Goal: Information Seeking & Learning: Find specific fact

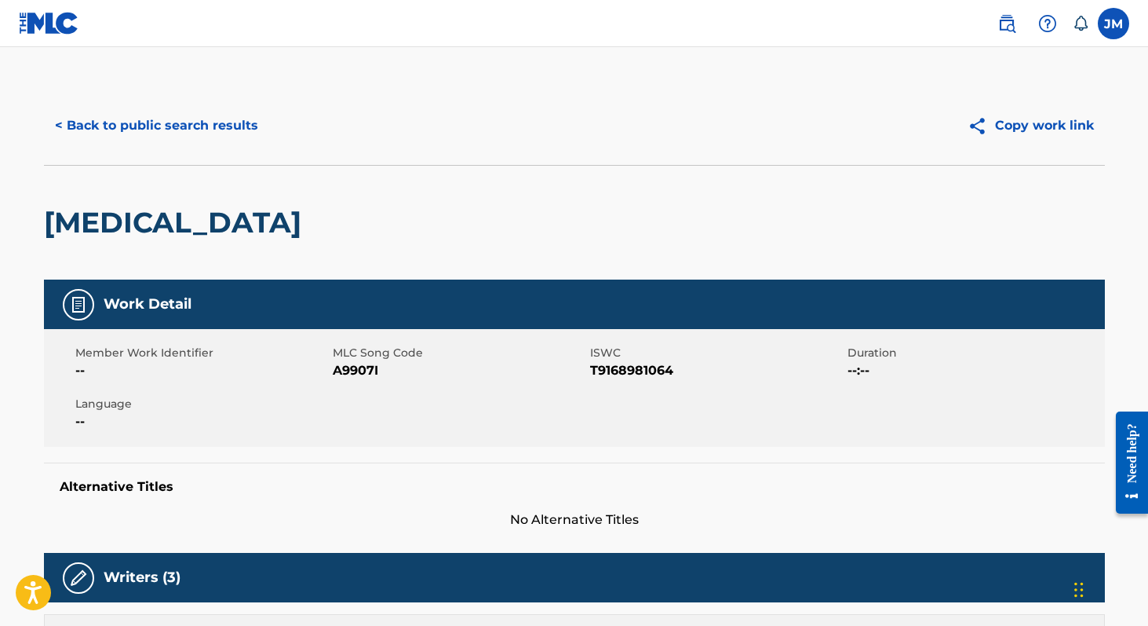
click at [135, 132] on button "< Back to public search results" at bounding box center [156, 125] width 225 height 39
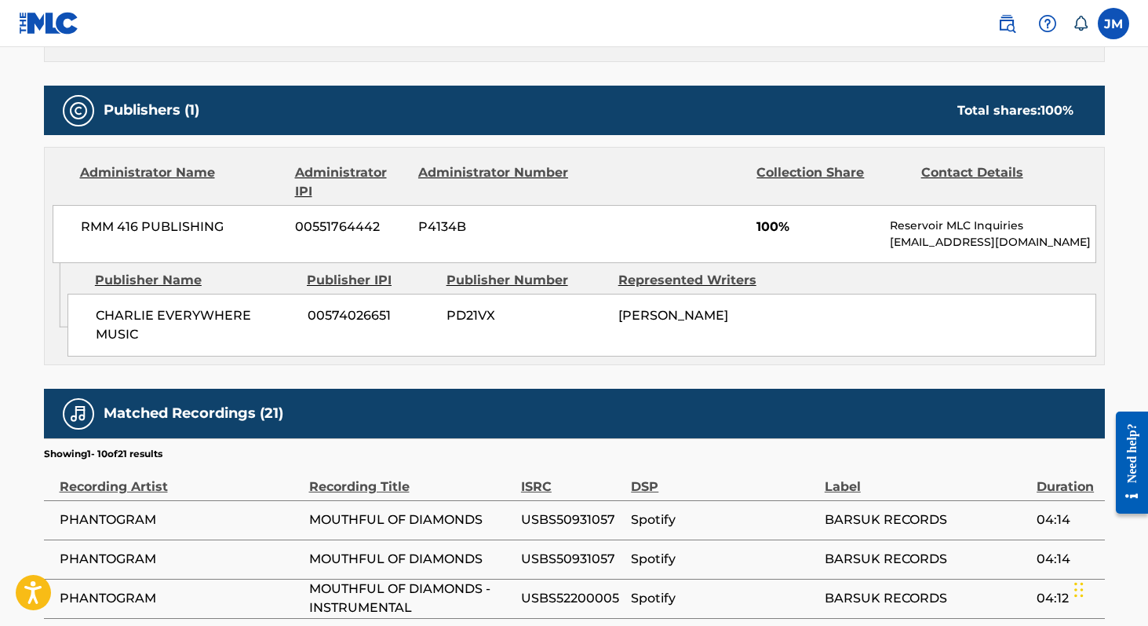
scroll to position [648, 0]
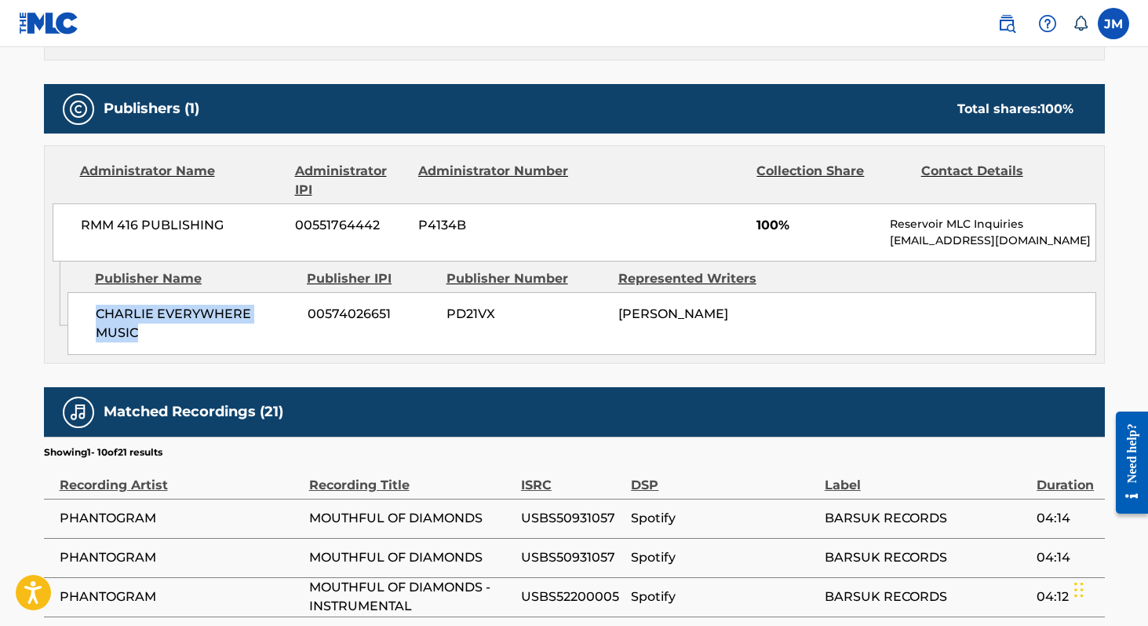
drag, startPoint x: 95, startPoint y: 311, endPoint x: 296, endPoint y: 308, distance: 200.9
click at [296, 308] on div "CHARLIE EVERYWHERE MUSIC 00574026651 PD21VX JOSHUA MICHAEL CARTER" at bounding box center [581, 323] width 1029 height 63
click at [285, 314] on span "CHARLIE EVERYWHERE MUSIC" at bounding box center [196, 324] width 200 height 38
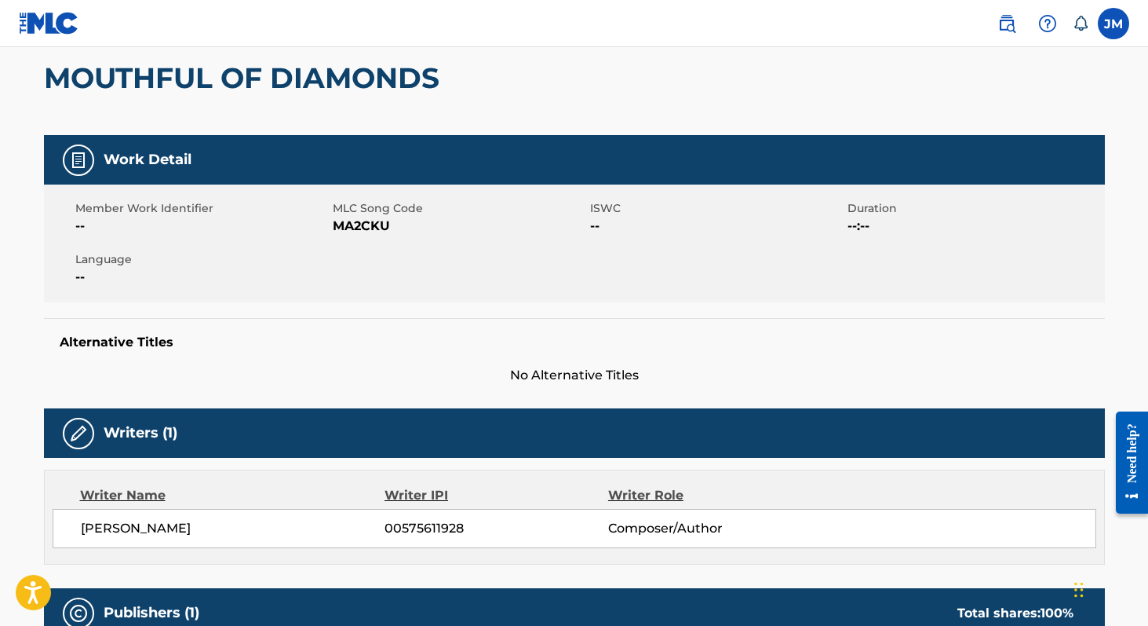
scroll to position [0, 0]
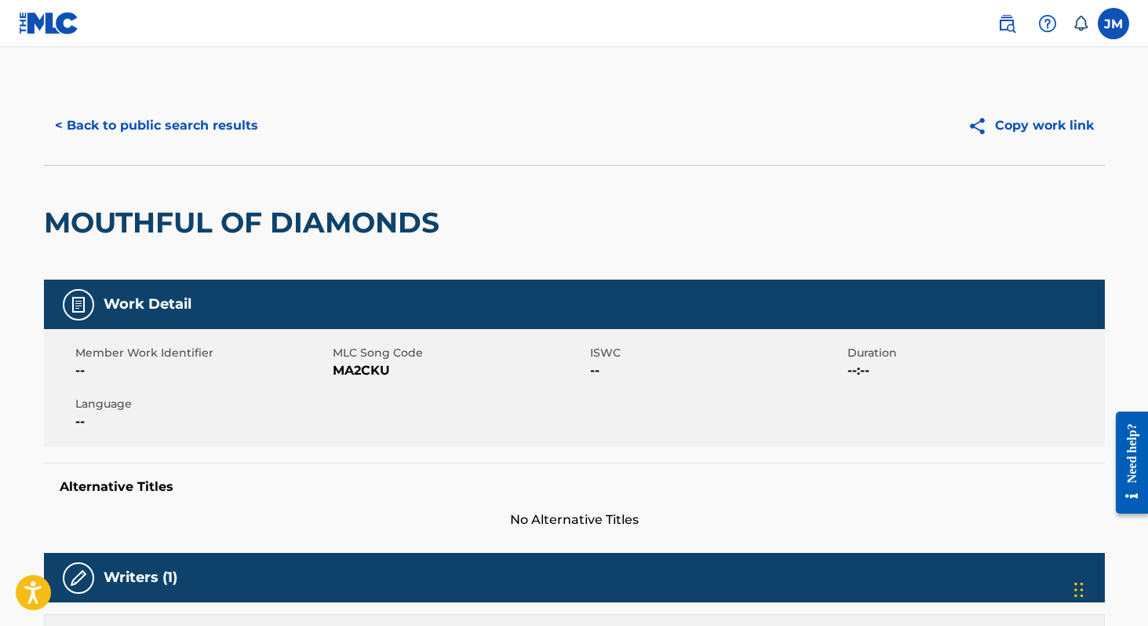
click at [235, 122] on button "< Back to public search results" at bounding box center [156, 125] width 225 height 39
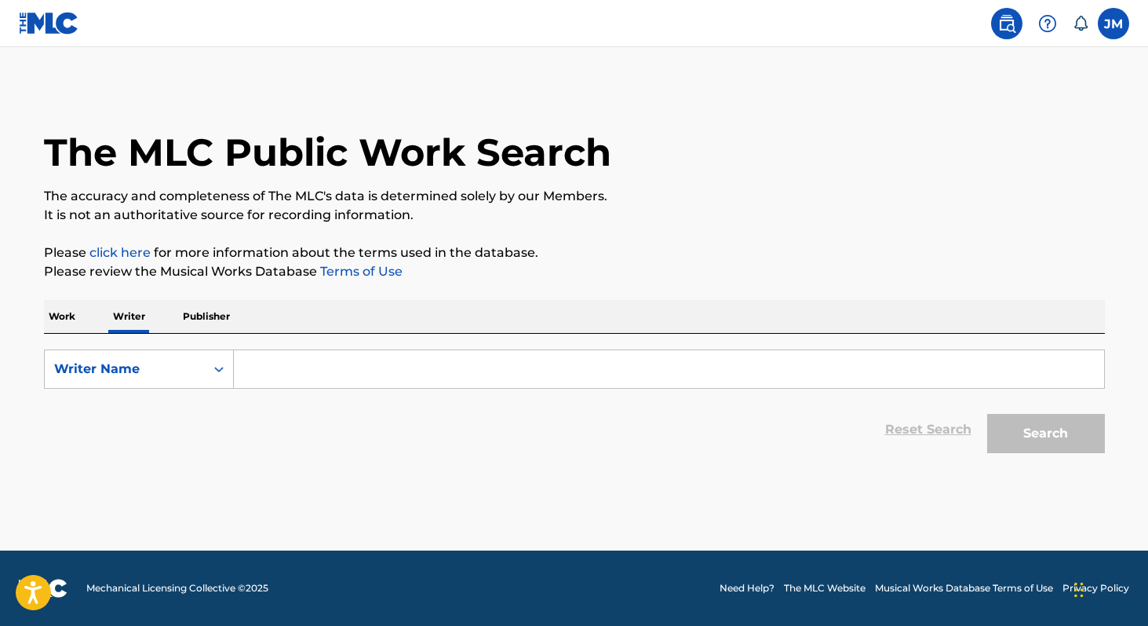
click at [281, 377] on input "Search Form" at bounding box center [669, 369] width 870 height 38
click at [376, 374] on input "Search Form" at bounding box center [669, 369] width 870 height 38
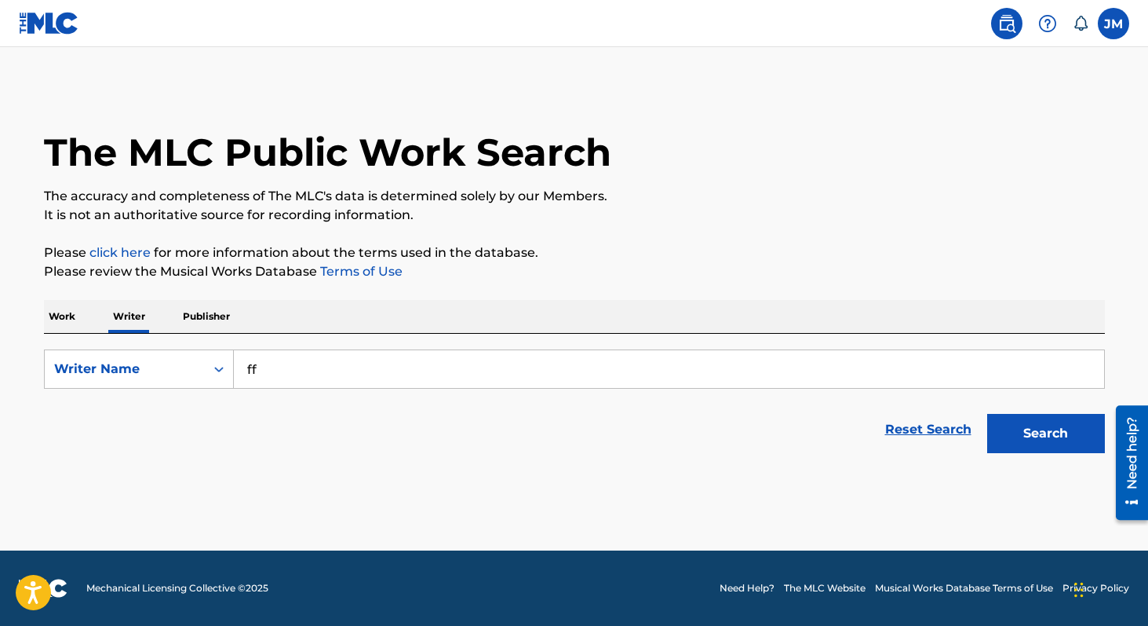
type input "f"
type input "justin peroff"
click at [987, 414] on button "Search" at bounding box center [1046, 433] width 118 height 39
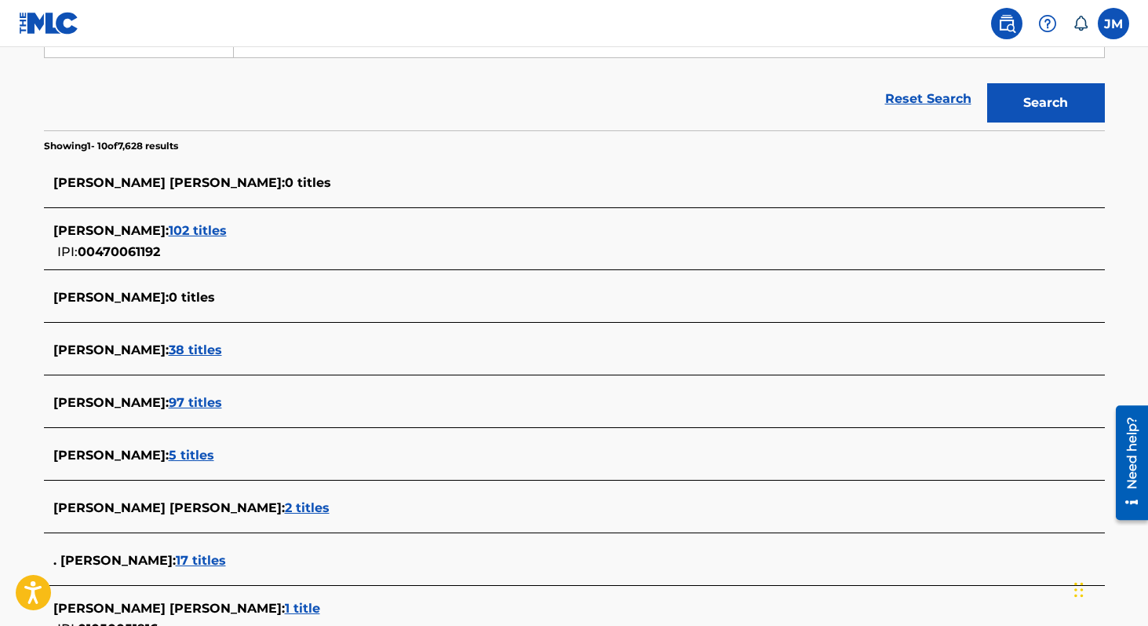
scroll to position [249, 0]
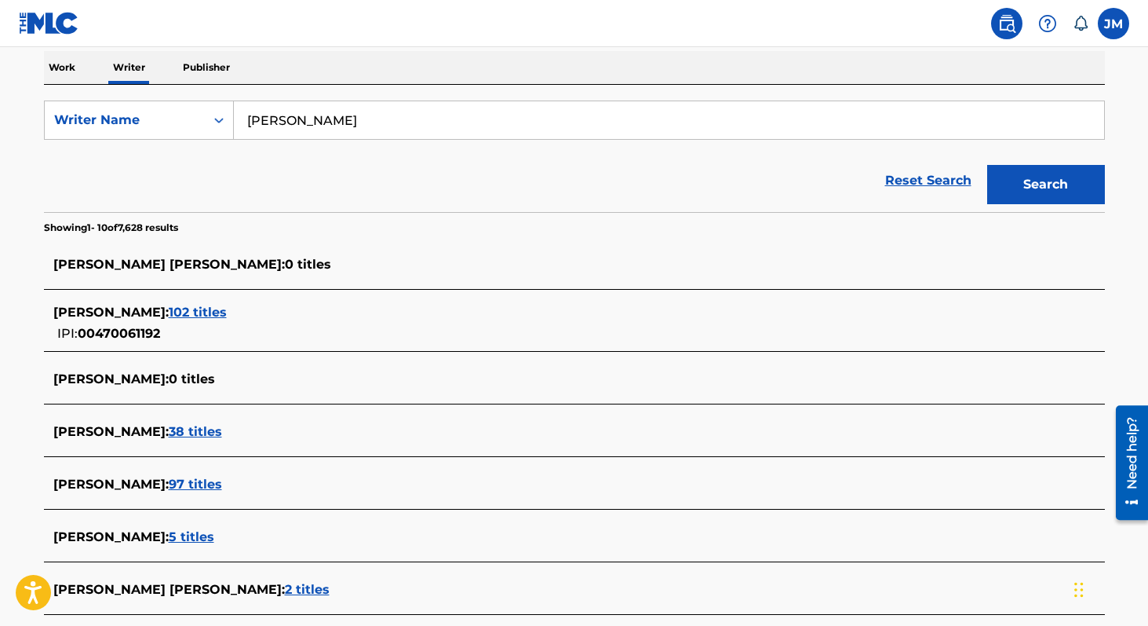
click at [188, 313] on span "102 titles" at bounding box center [198, 312] width 58 height 15
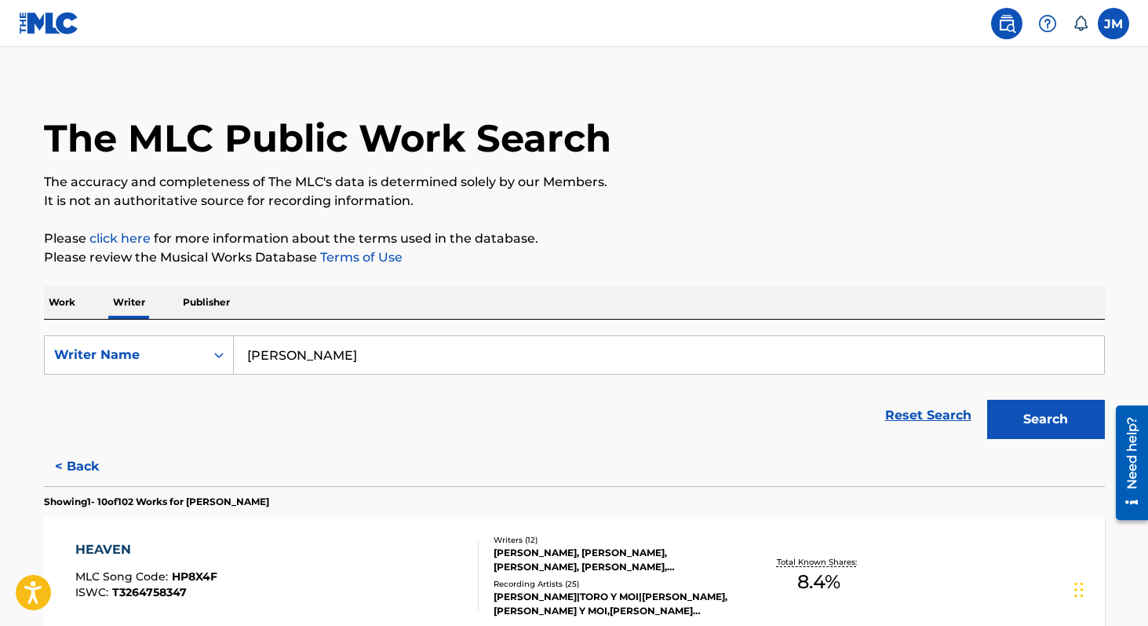
scroll to position [245, 0]
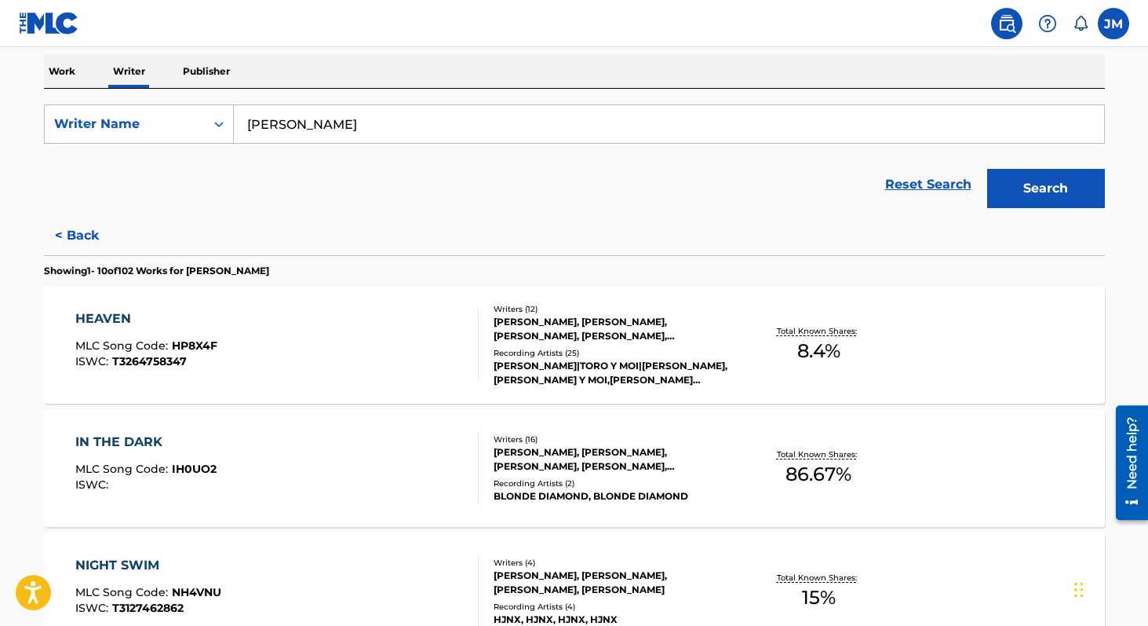
click at [554, 333] on div "KEVIN DREW, JOHN JEFFERSON CROSSINGHAM, BRENDAN CANNING, JUSTIN PEROFF, CHARLES…" at bounding box center [612, 329] width 237 height 28
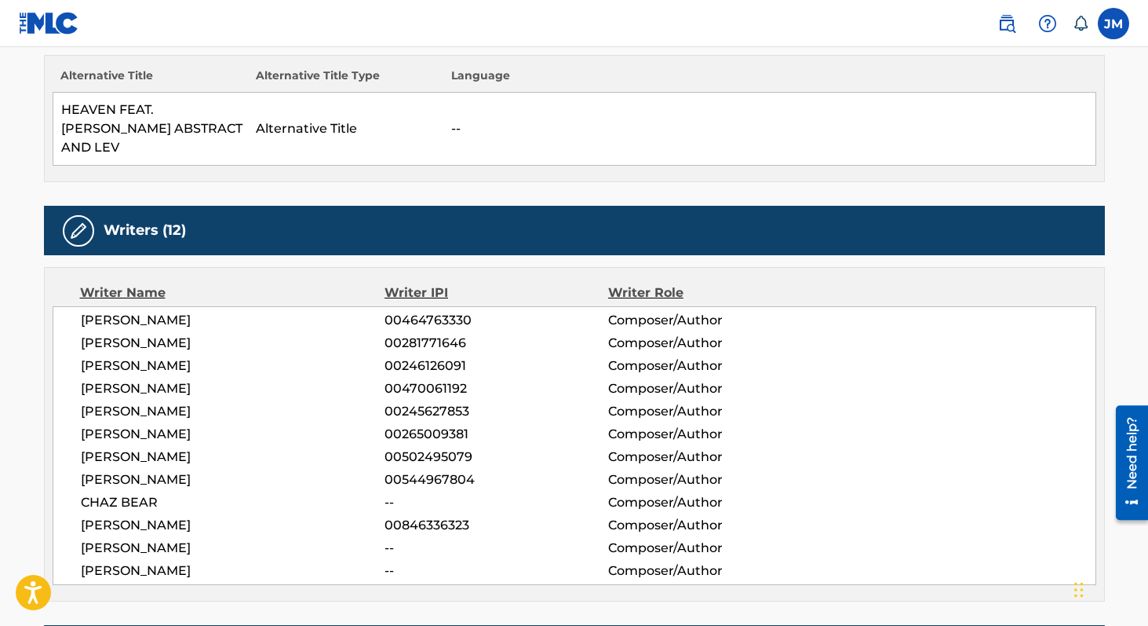
scroll to position [441, 0]
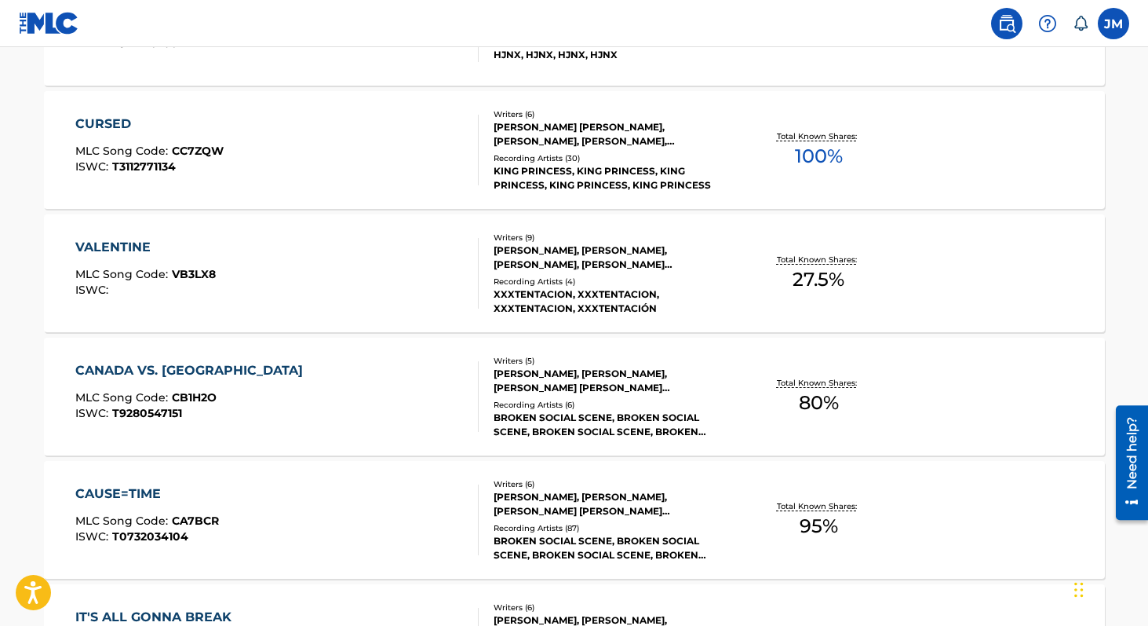
scroll to position [944, 0]
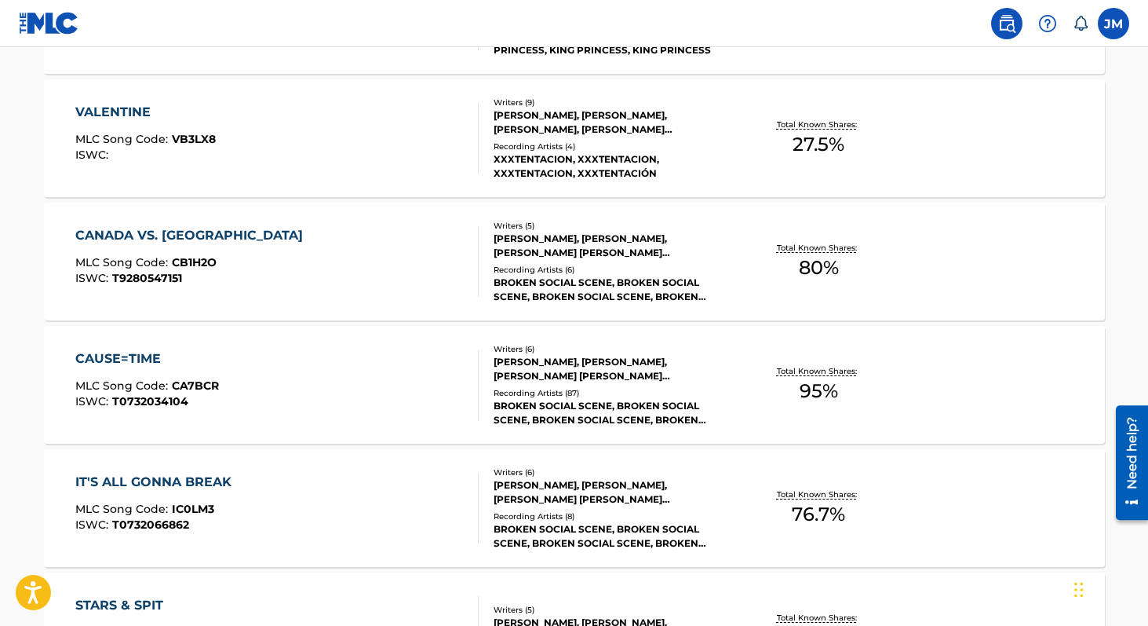
click at [590, 383] on div "Writers ( 6 ) KEVIN DREW, JUSTIN PEROFF, CHARLES IVAN SPEARIN, ANDREW DAVID WHI…" at bounding box center [605, 385] width 252 height 84
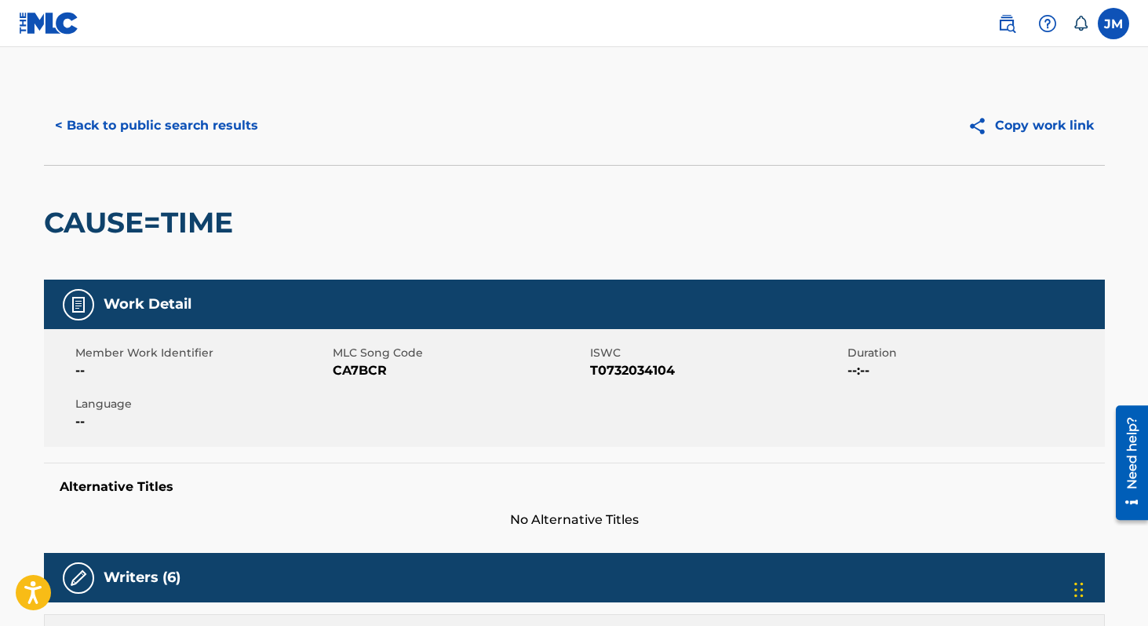
scroll to position [396, 0]
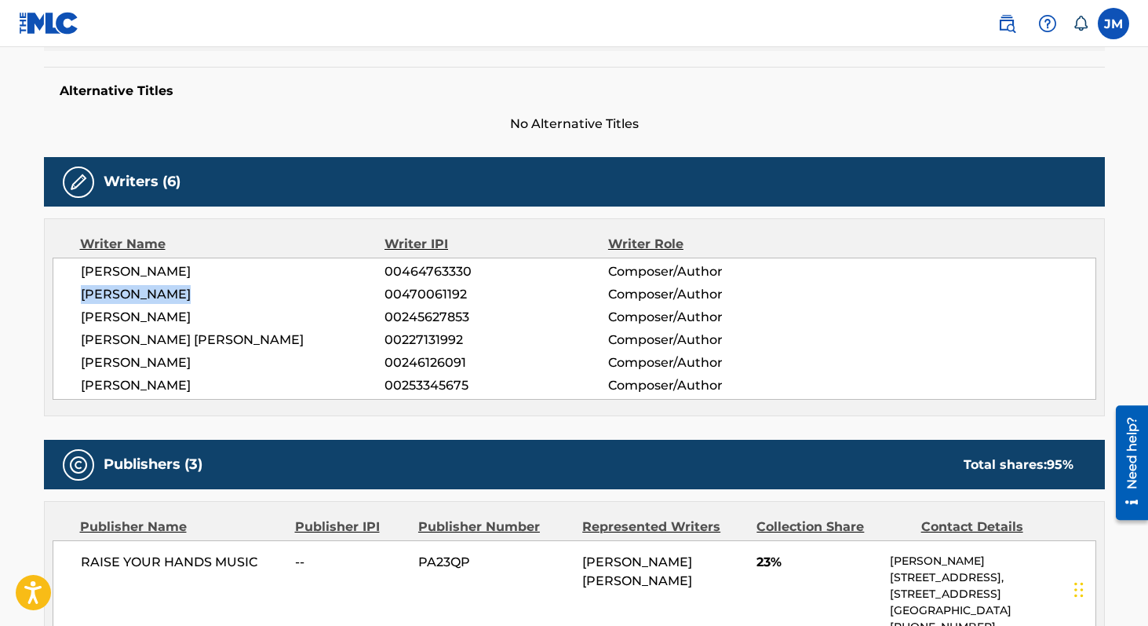
drag, startPoint x: 81, startPoint y: 294, endPoint x: 194, endPoint y: 293, distance: 113.0
click at [194, 293] on span "JUSTIN PEROFF" at bounding box center [233, 294] width 305 height 19
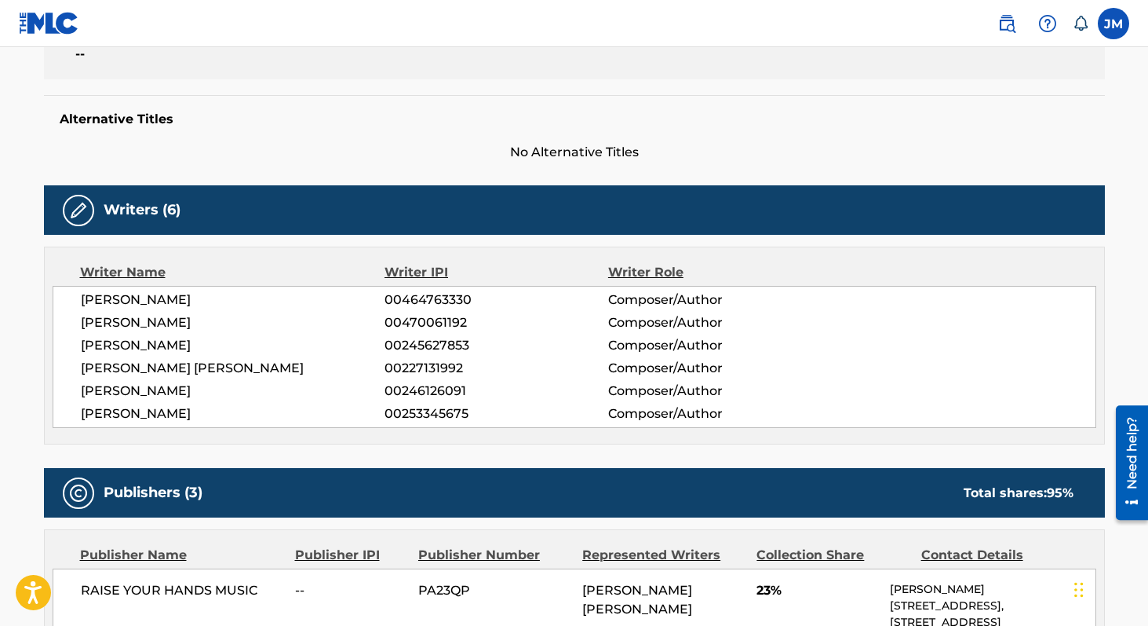
scroll to position [403, 0]
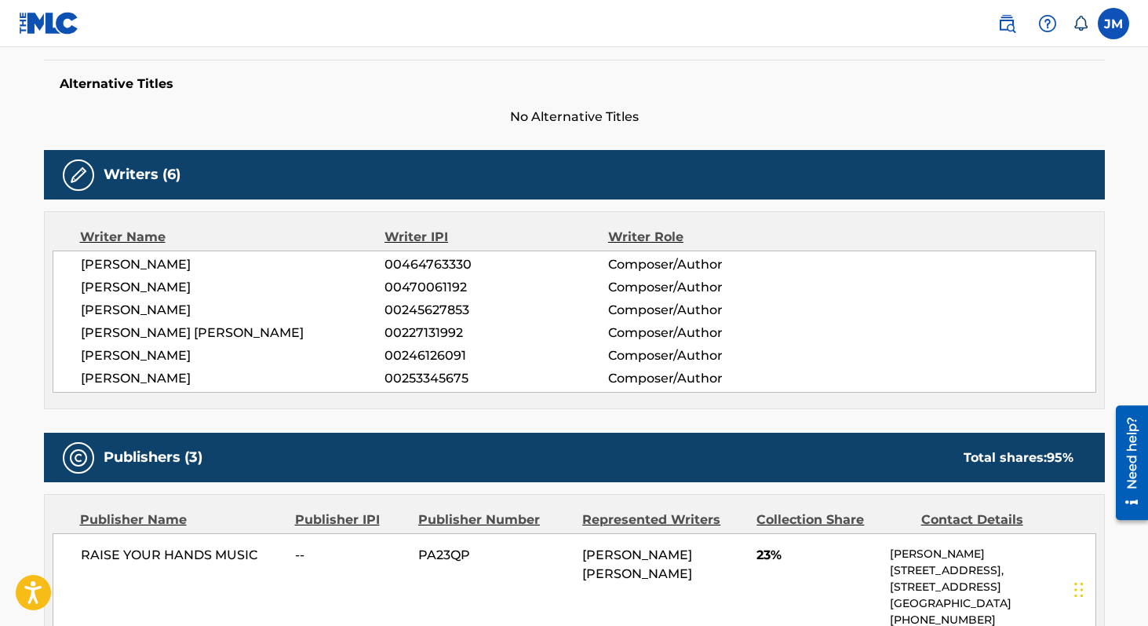
click at [210, 352] on span "BRENDAN CANNING" at bounding box center [233, 355] width 305 height 19
drag, startPoint x: 211, startPoint y: 355, endPoint x: 75, endPoint y: 352, distance: 135.8
click at [75, 352] on div "KEVIN DREW 00464763330 Composer/Author JUSTIN PEROFF 00470061192 Composer/Autho…" at bounding box center [575, 321] width 1044 height 142
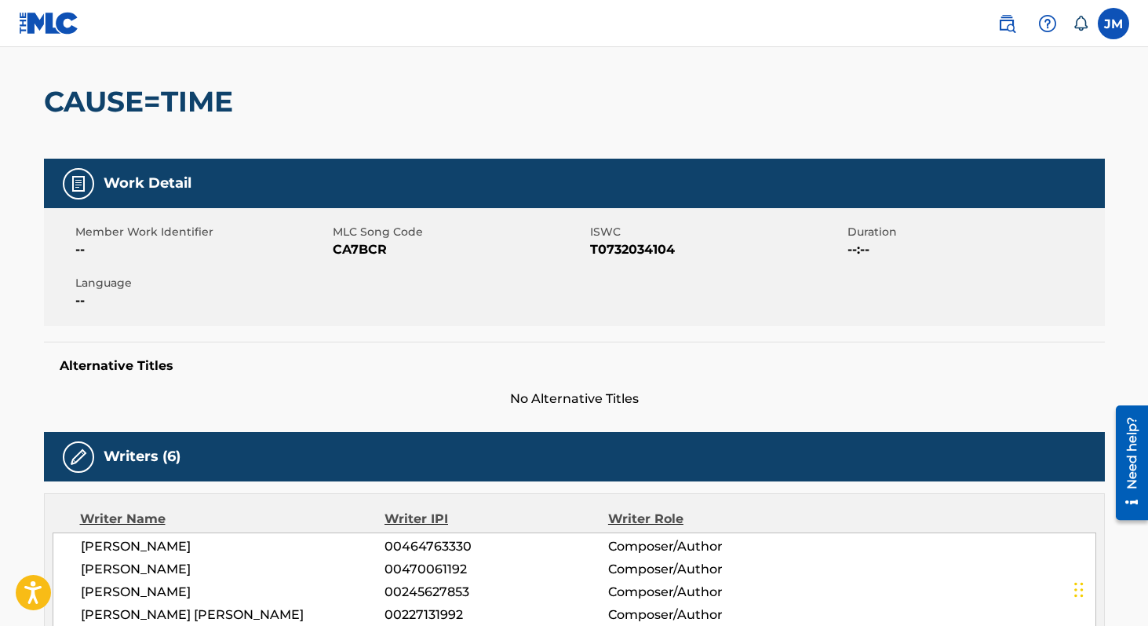
scroll to position [0, 0]
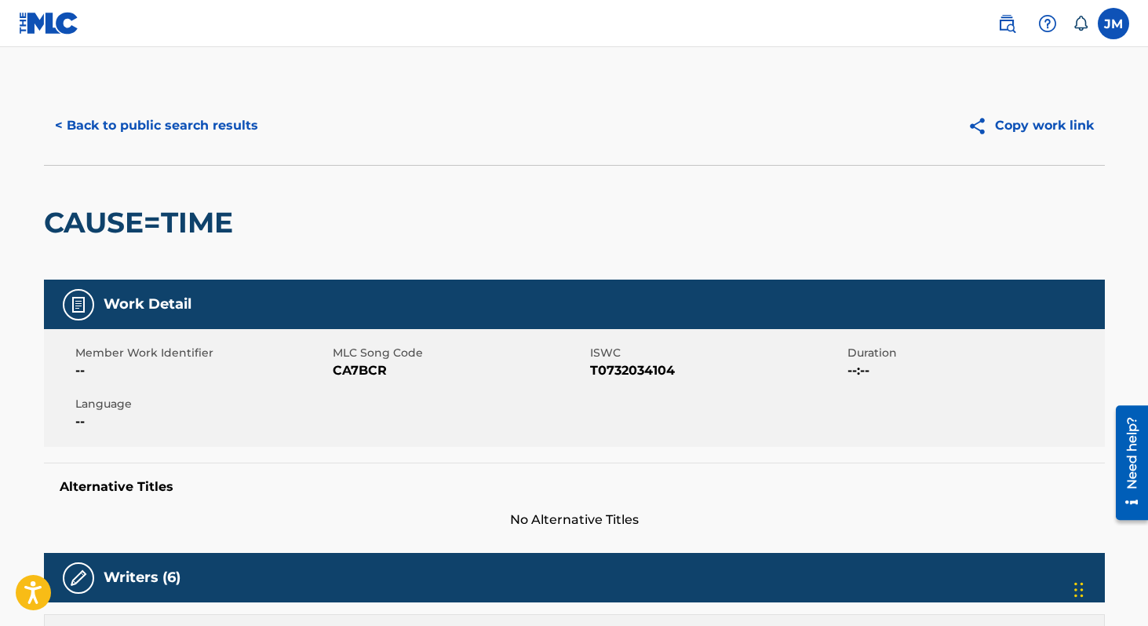
click at [153, 120] on button "< Back to public search results" at bounding box center [156, 125] width 225 height 39
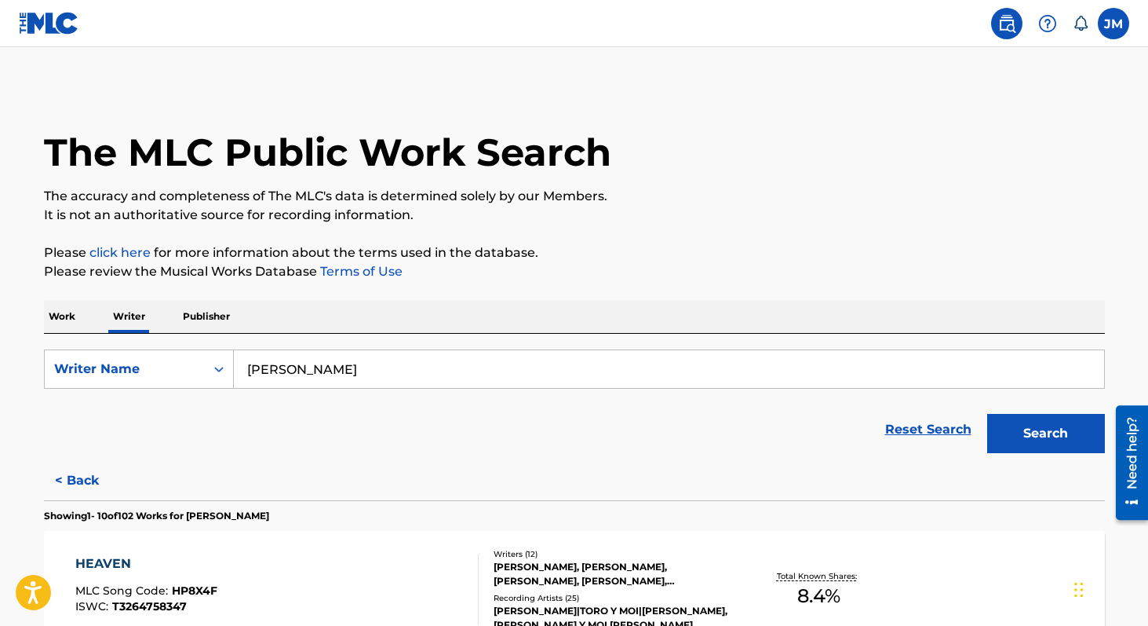
click at [376, 378] on input "justin peroff" at bounding box center [669, 369] width 870 height 38
type input "brendan canning"
click at [987, 414] on button "Search" at bounding box center [1046, 433] width 118 height 39
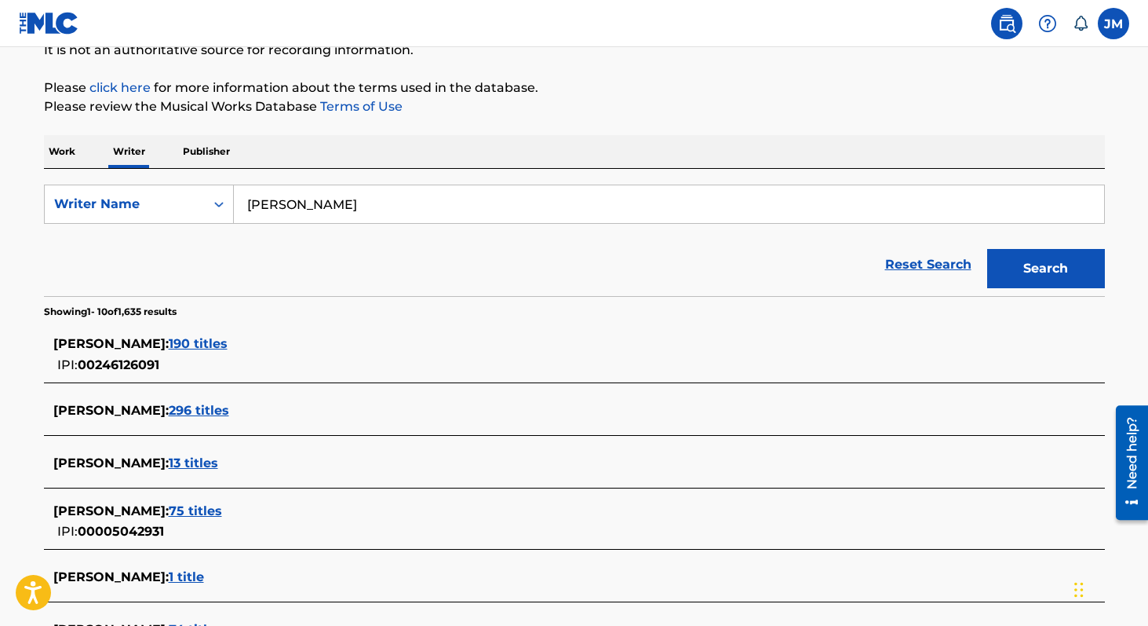
scroll to position [166, 0]
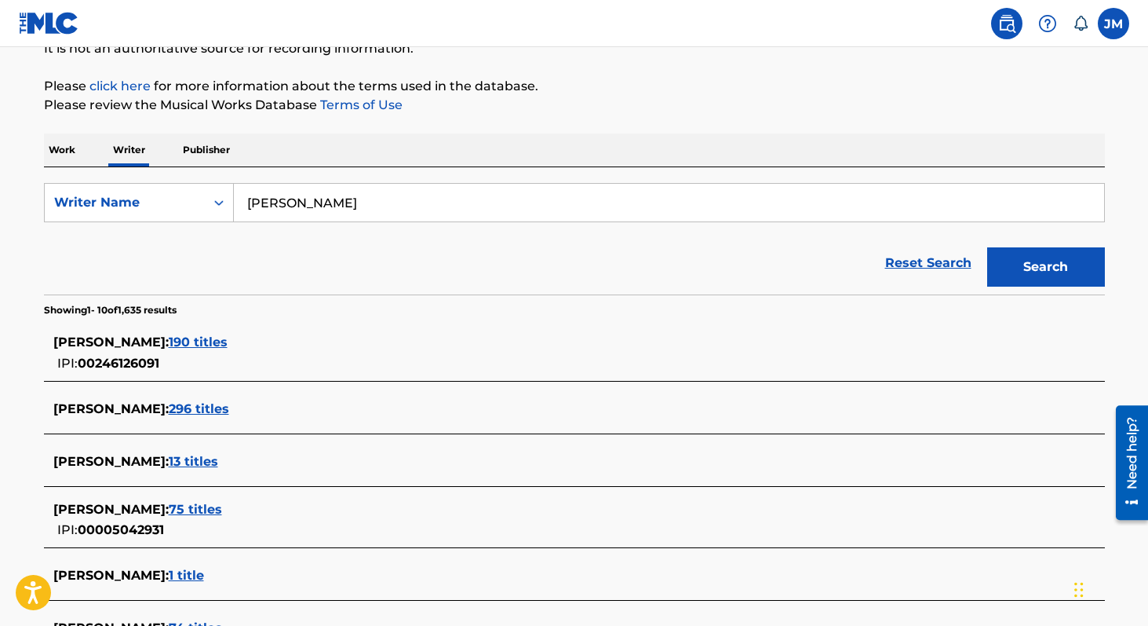
click at [229, 408] on span "296 titles" at bounding box center [199, 408] width 60 height 15
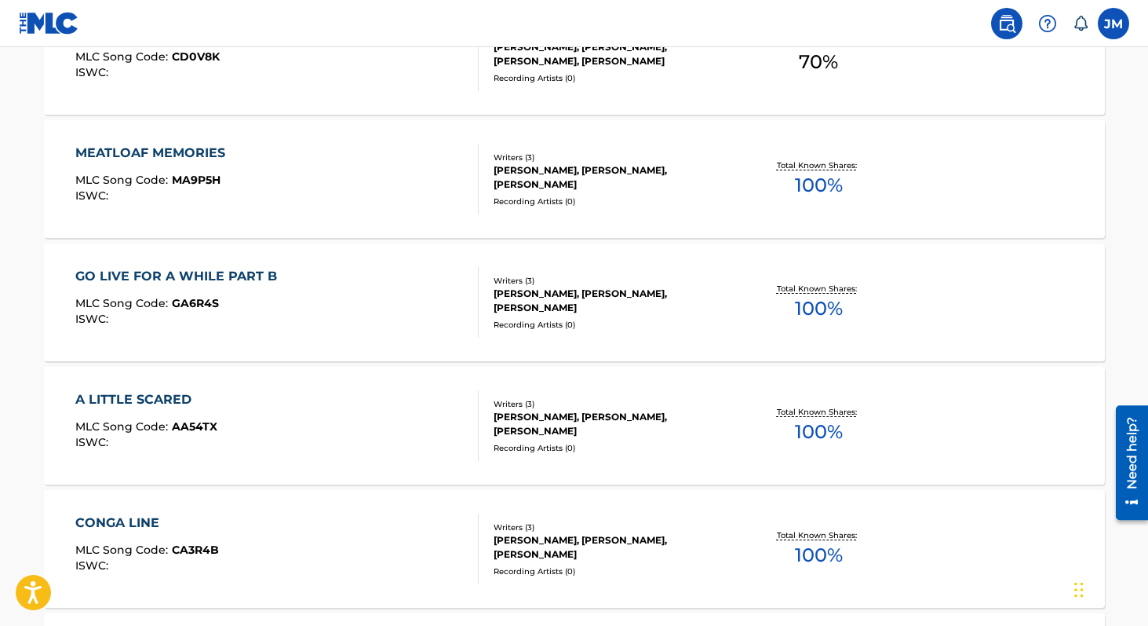
scroll to position [175, 0]
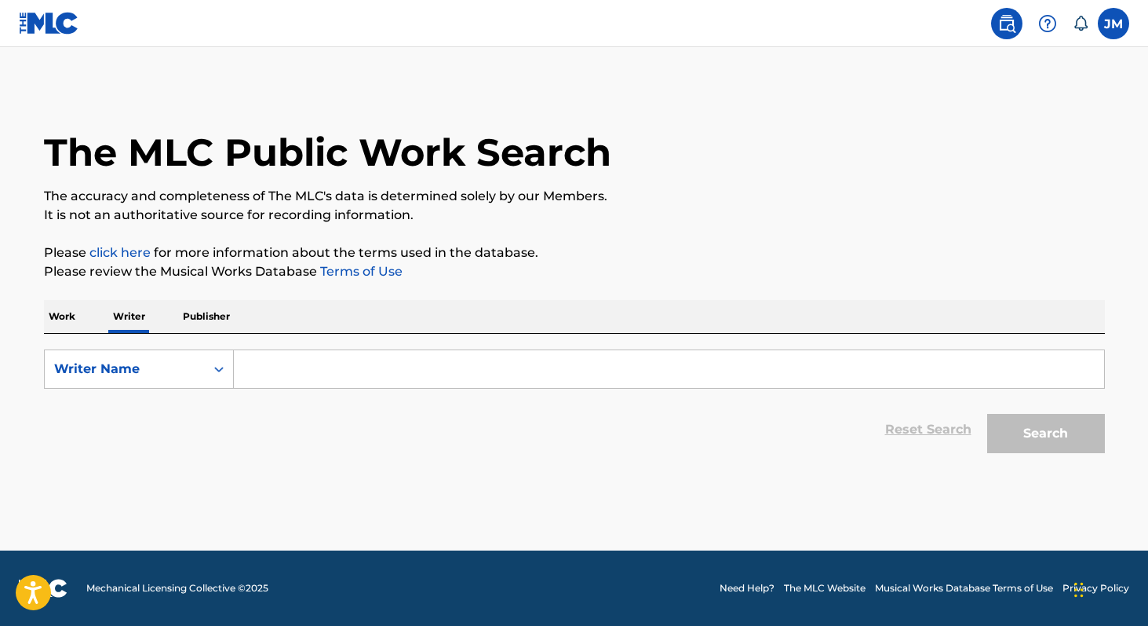
click at [312, 387] on input "Search Form" at bounding box center [669, 369] width 870 height 38
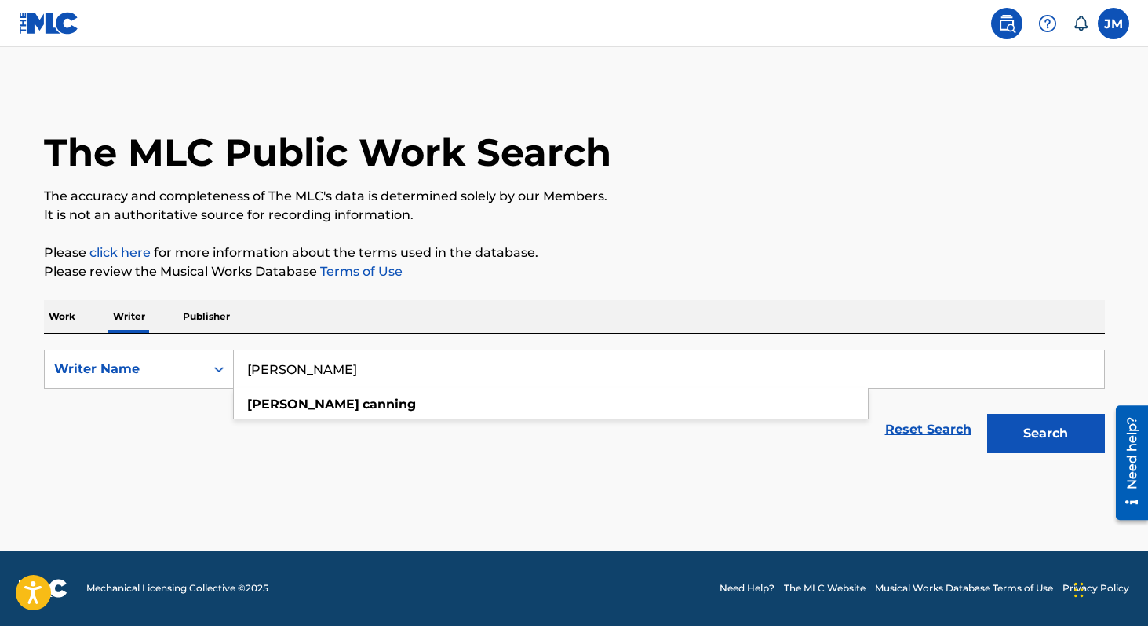
type input "[PERSON_NAME]"
click at [987, 414] on button "Search" at bounding box center [1046, 433] width 118 height 39
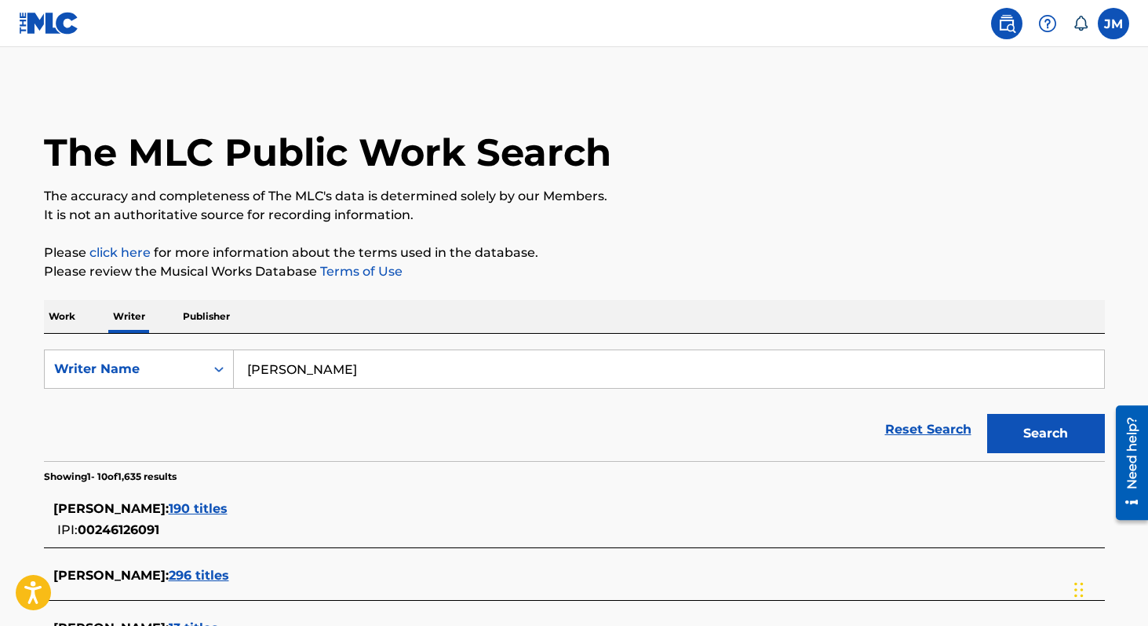
click at [228, 508] on span "190 titles" at bounding box center [198, 508] width 59 height 15
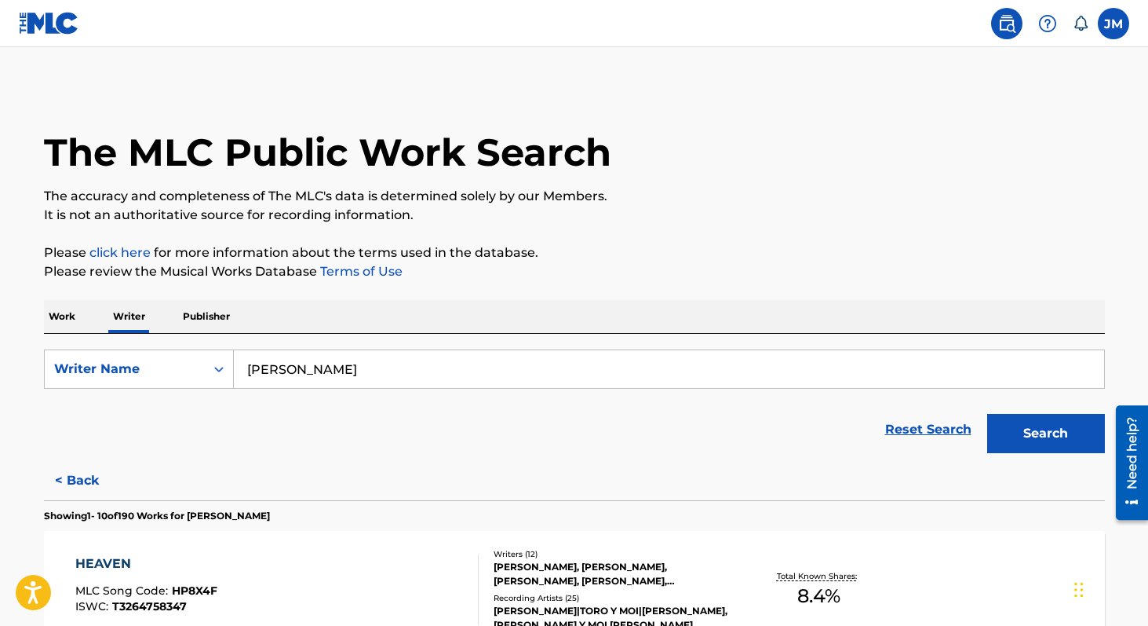
scroll to position [1296, 0]
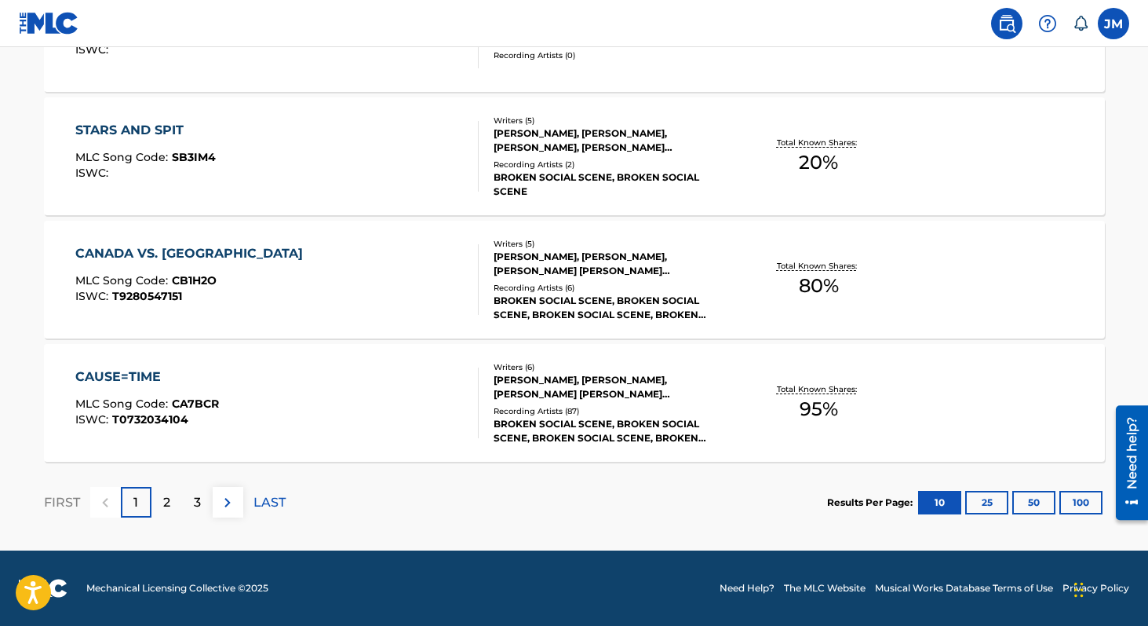
click at [1086, 497] on button "100" at bounding box center [1081, 503] width 43 height 24
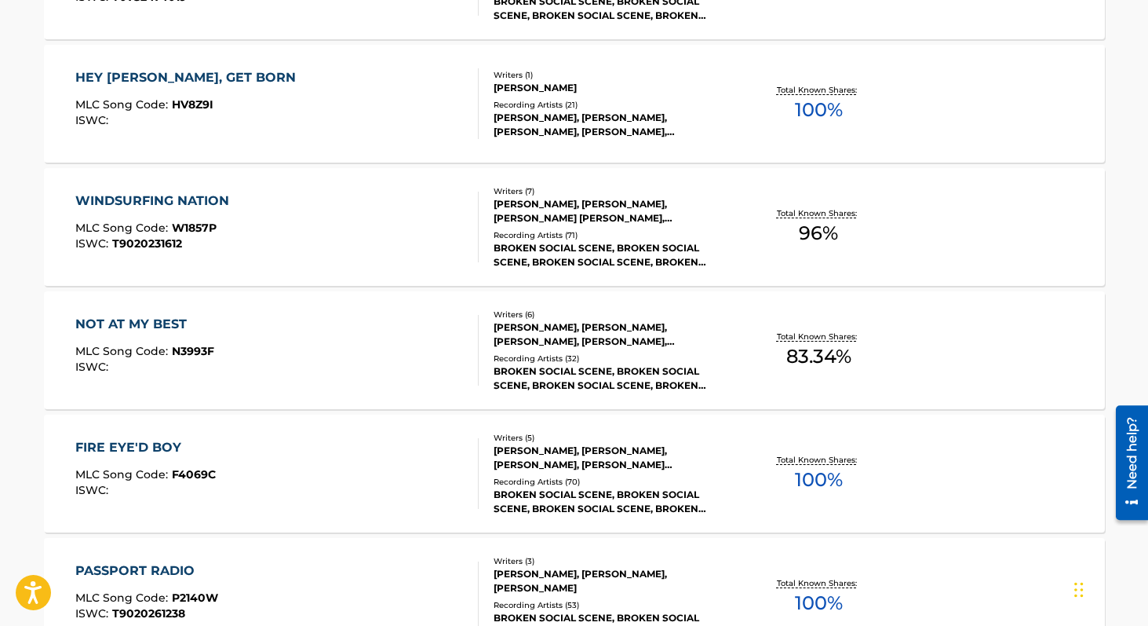
scroll to position [12385, 0]
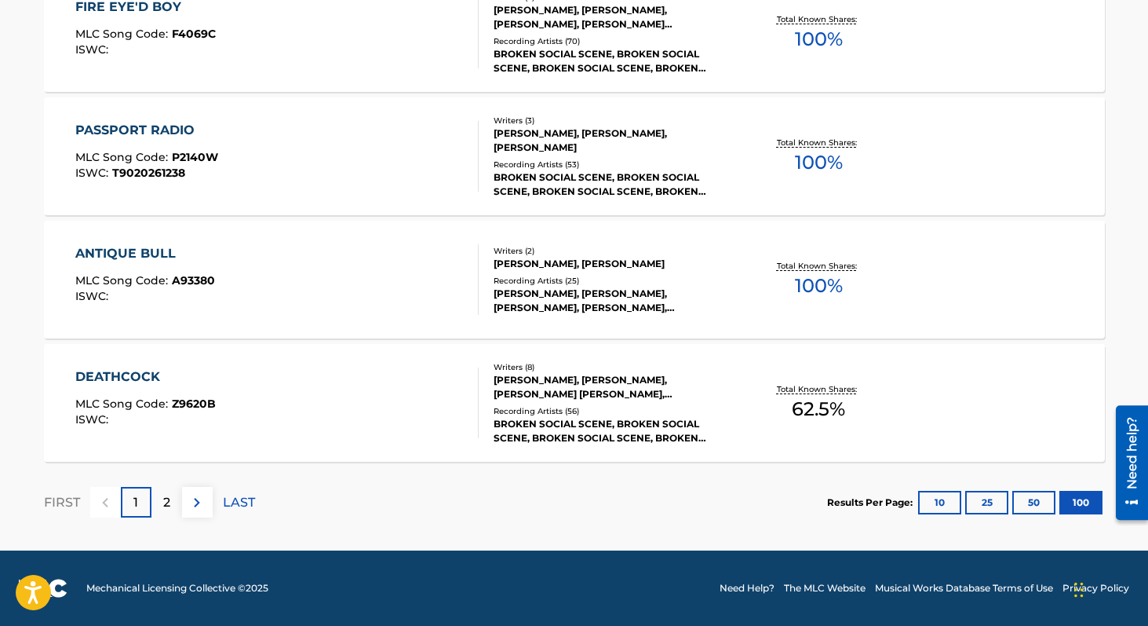
click at [166, 509] on p "2" at bounding box center [166, 502] width 7 height 19
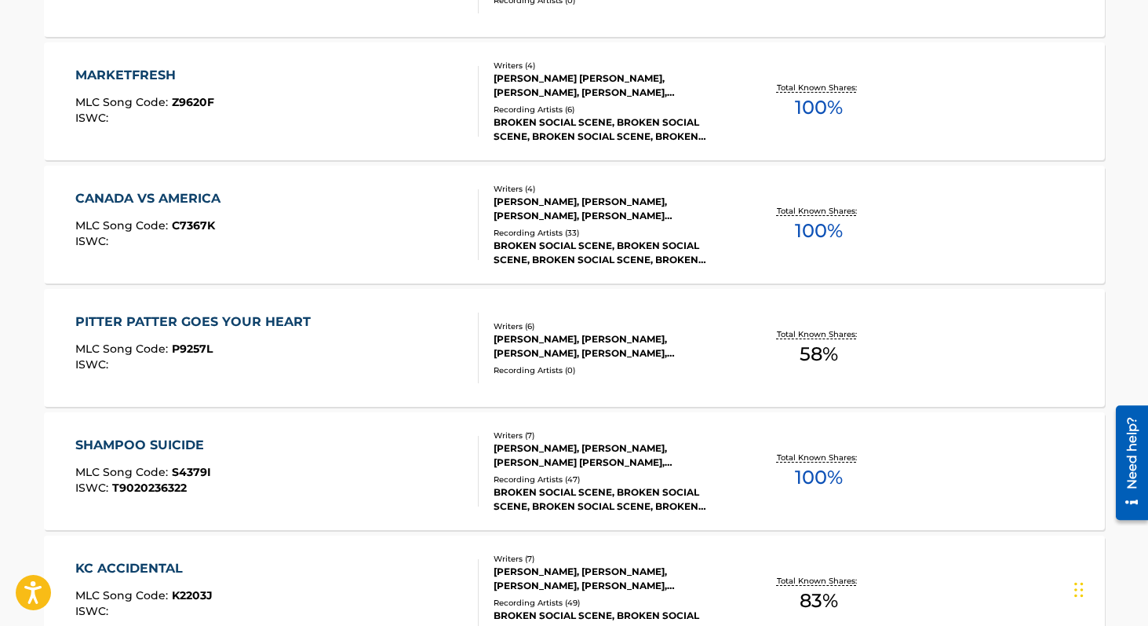
scroll to position [8547, 0]
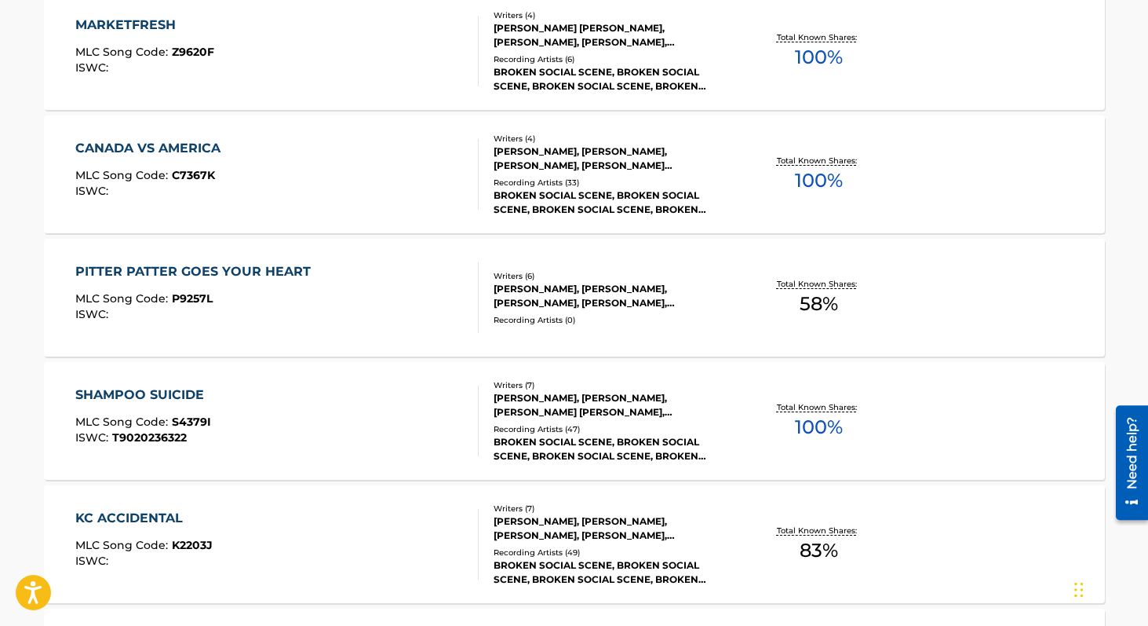
click at [648, 307] on div "KEVIN DREW, BRENDAN CANNING, JESSICA MOSS, JUSTIN PEROFF, CHARLES IVAN SPEARIN,…" at bounding box center [612, 296] width 237 height 28
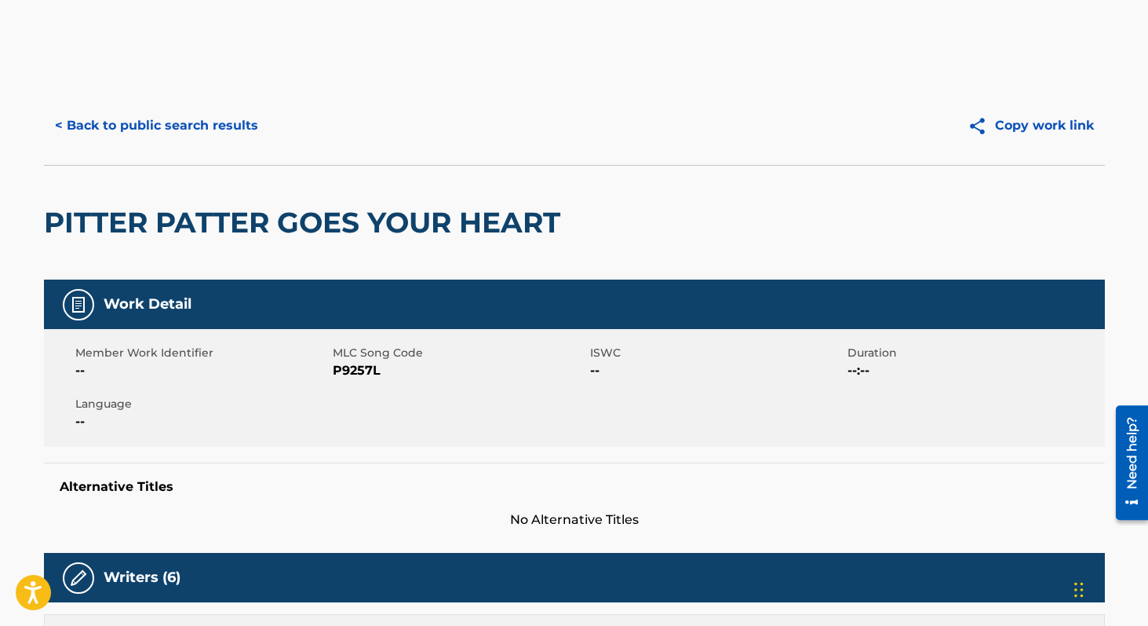
click at [213, 121] on button "< Back to public search results" at bounding box center [156, 125] width 225 height 39
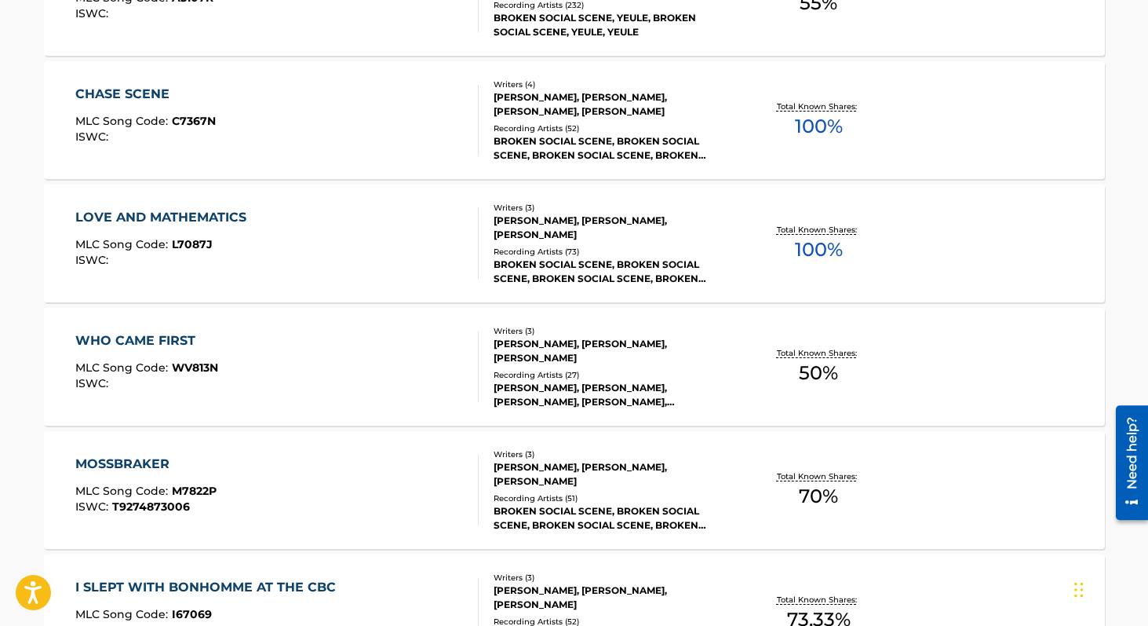
scroll to position [9674, 0]
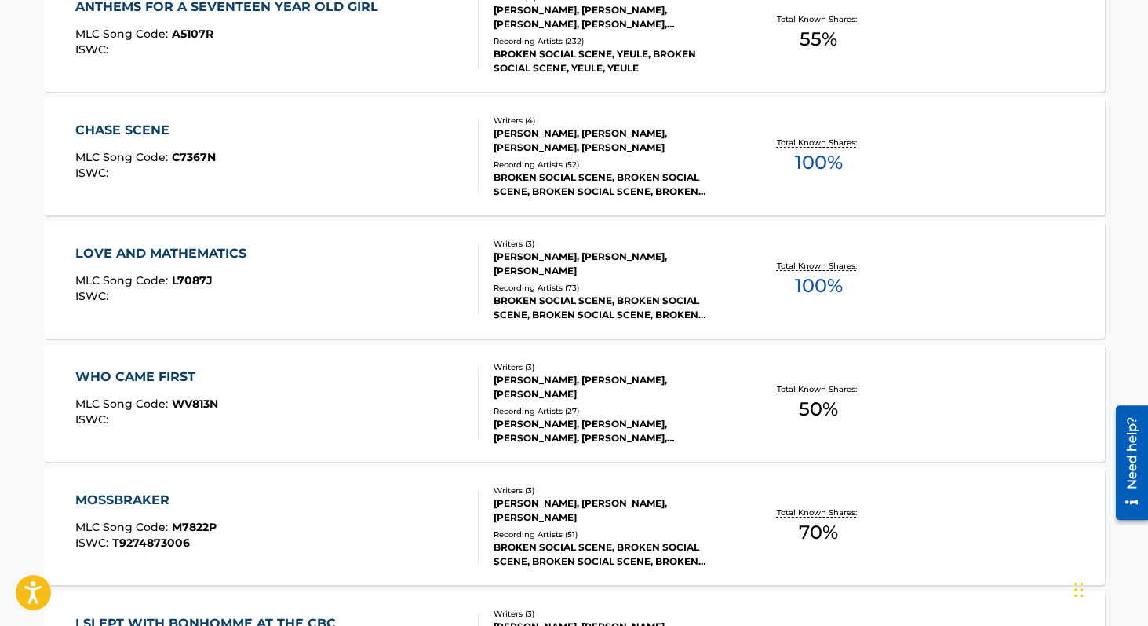
click at [611, 303] on div "BROKEN SOCIAL SCENE, BROKEN SOCIAL SCENE, BROKEN SOCIAL SCENE, BROKEN SOCIAL SC…" at bounding box center [612, 308] width 237 height 28
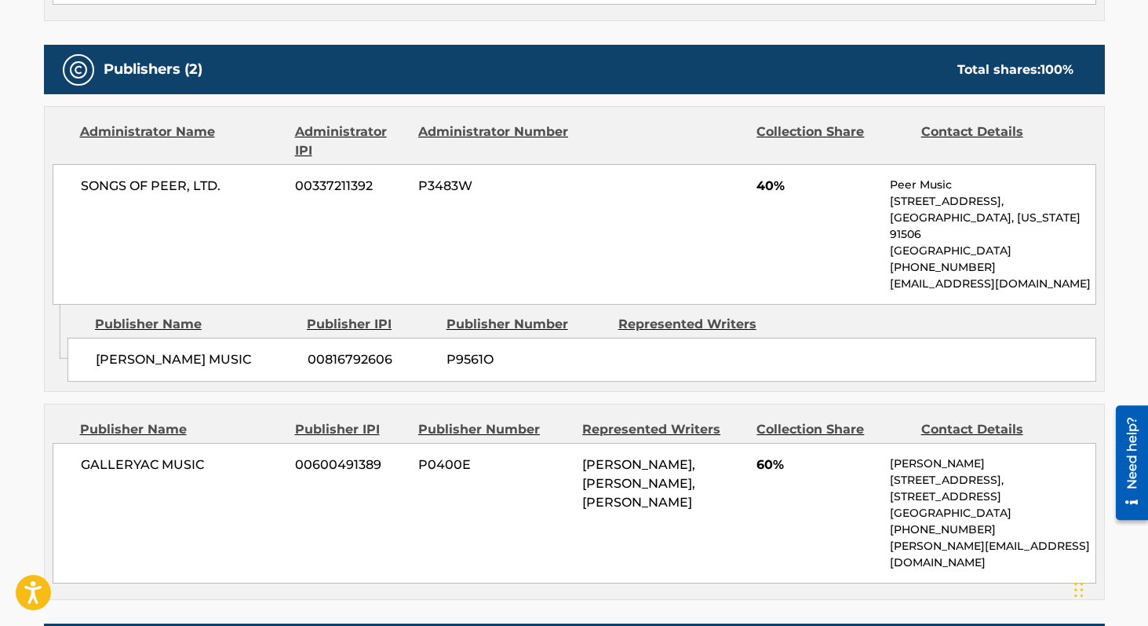
scroll to position [772, 0]
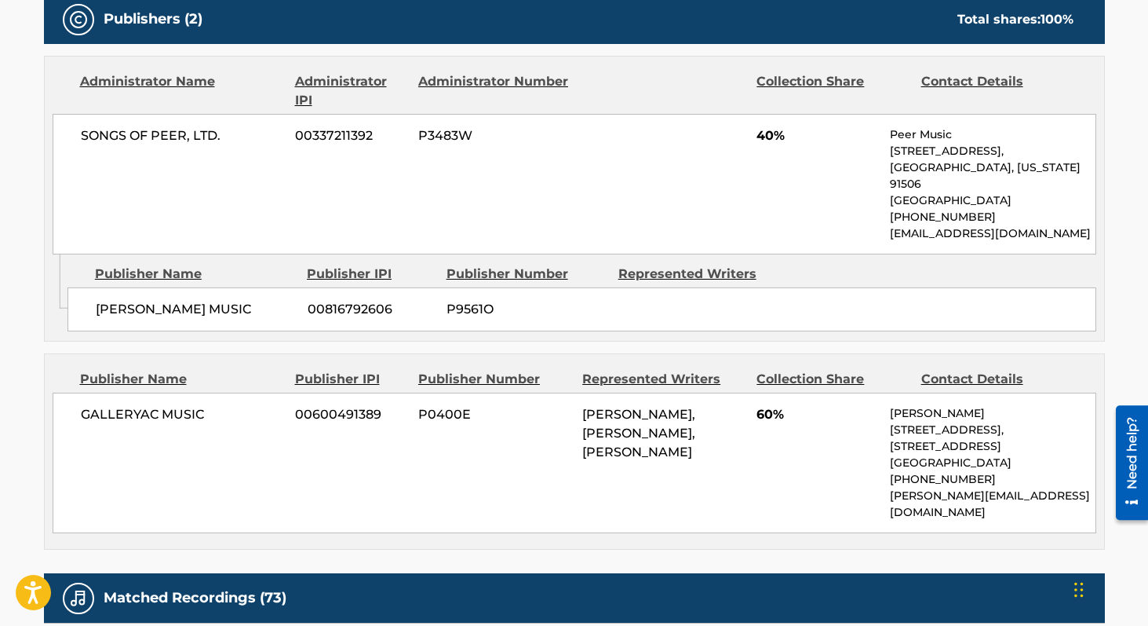
drag, startPoint x: 755, startPoint y: 133, endPoint x: 764, endPoint y: 133, distance: 9.4
click at [764, 133] on div "SONGS OF PEER, LTD. 00337211392 P3483W 40% Peer Music 901 West Alameda Avenue, …" at bounding box center [575, 184] width 1044 height 140
click at [285, 294] on div "BRENDAN CANNING MUSIC 00816792606 P9561O" at bounding box center [581, 309] width 1029 height 44
drag, startPoint x: 94, startPoint y: 308, endPoint x: 287, endPoint y: 309, distance: 193.1
click at [287, 309] on span "BRENDAN CANNING MUSIC" at bounding box center [196, 309] width 200 height 19
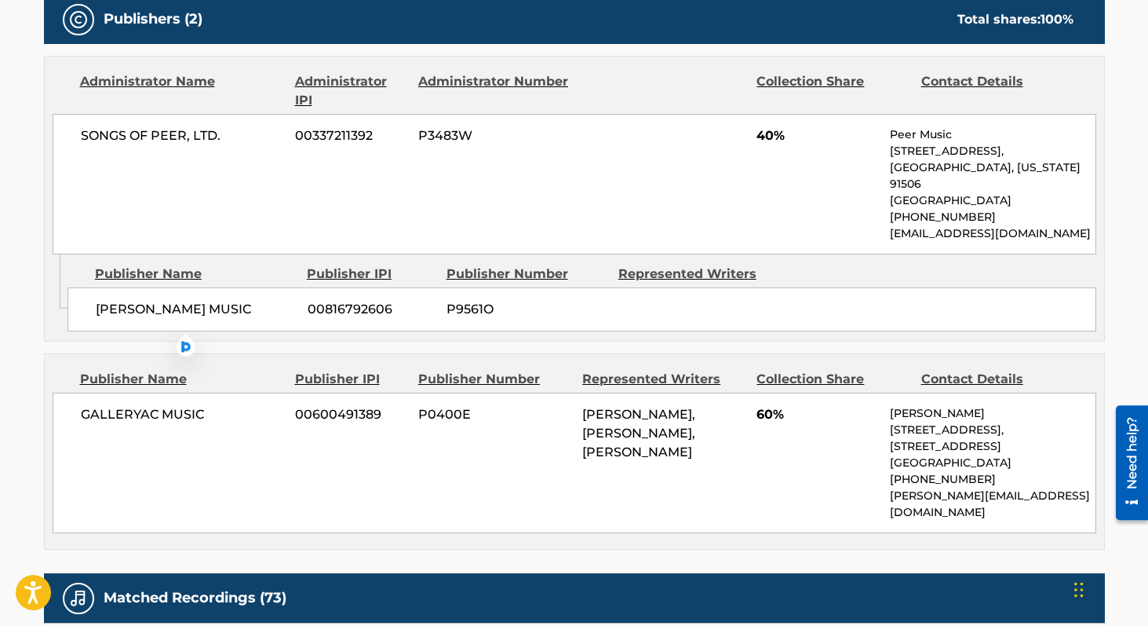
click at [287, 309] on span "BRENDAN CANNING MUSIC" at bounding box center [196, 309] width 200 height 19
drag, startPoint x: 94, startPoint y: 310, endPoint x: 213, endPoint y: 311, distance: 119.3
click at [213, 311] on div "BRENDAN CANNING MUSIC 00816792606 P9561O" at bounding box center [581, 309] width 1029 height 44
click at [302, 309] on div "BRENDAN CANNING MUSIC 00816792606 P9561O" at bounding box center [581, 309] width 1029 height 44
drag, startPoint x: 93, startPoint y: 309, endPoint x: 171, endPoint y: 308, distance: 78.5
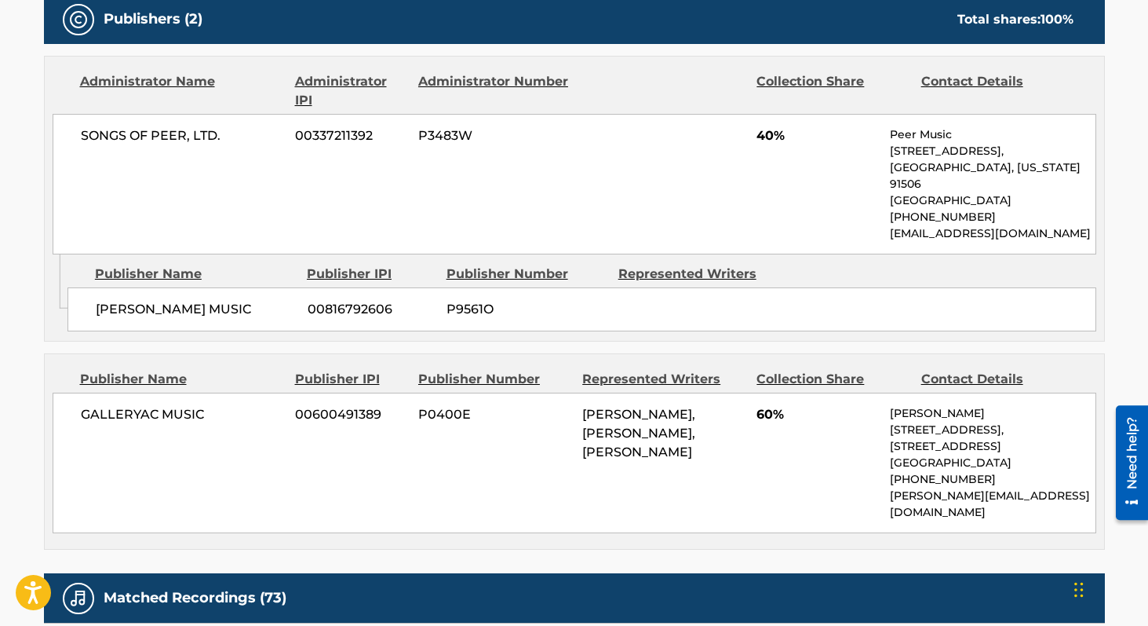
click at [136, 308] on div "BRENDAN CANNING MUSIC 00816792606 P9561O" at bounding box center [581, 309] width 1029 height 44
click at [261, 297] on div "BRENDAN CANNING MUSIC 00816792606 P9561O" at bounding box center [581, 309] width 1029 height 44
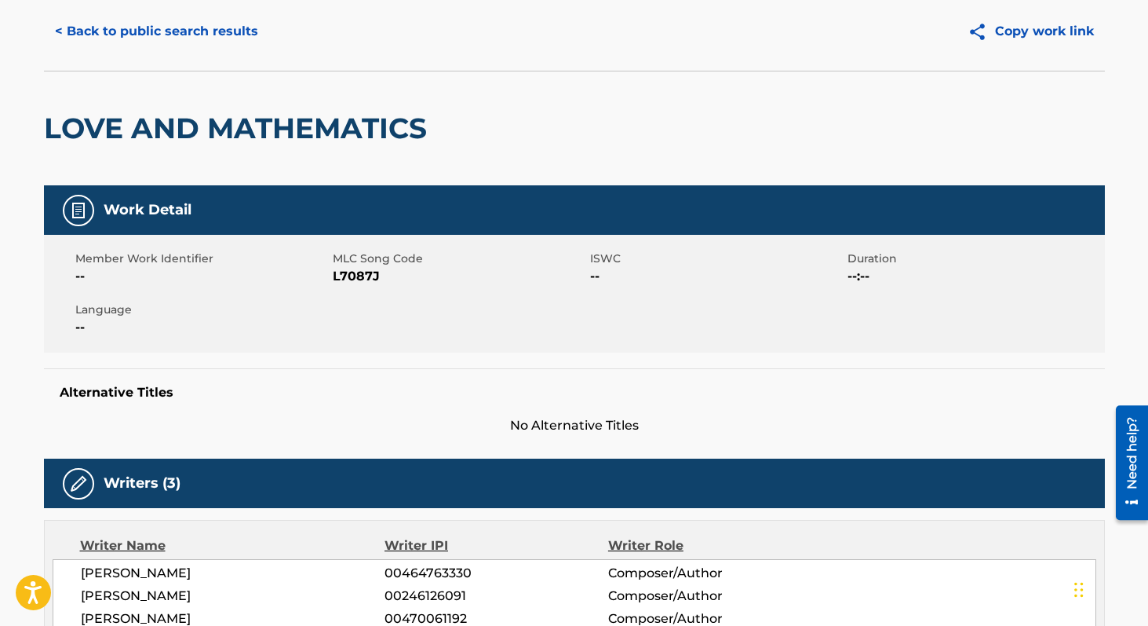
scroll to position [0, 0]
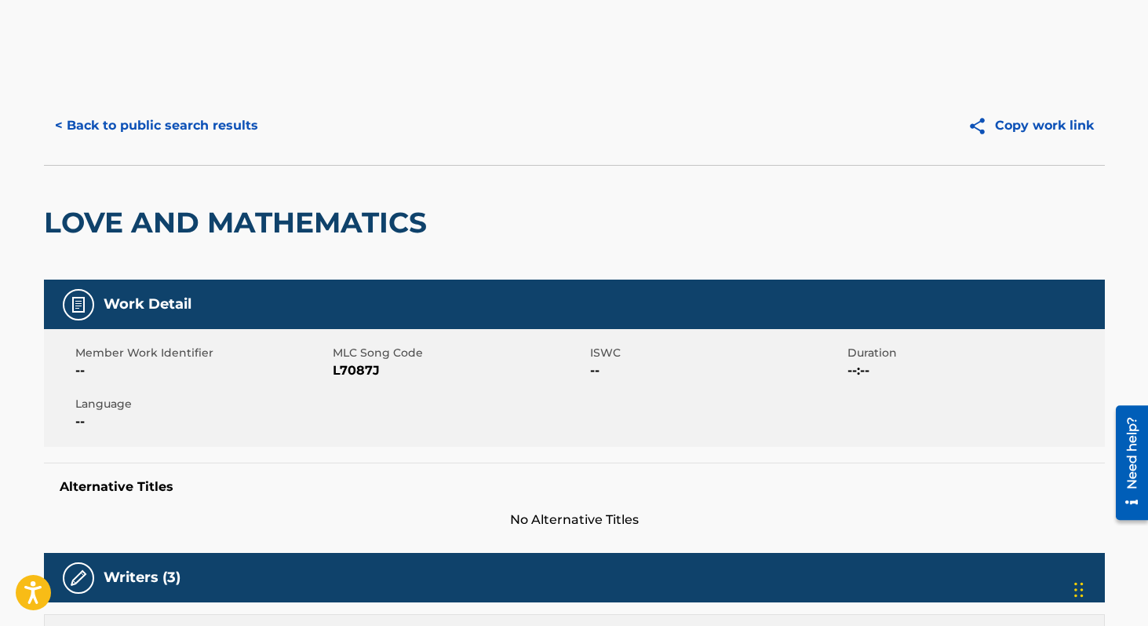
click at [205, 127] on button "< Back to public search results" at bounding box center [156, 125] width 225 height 39
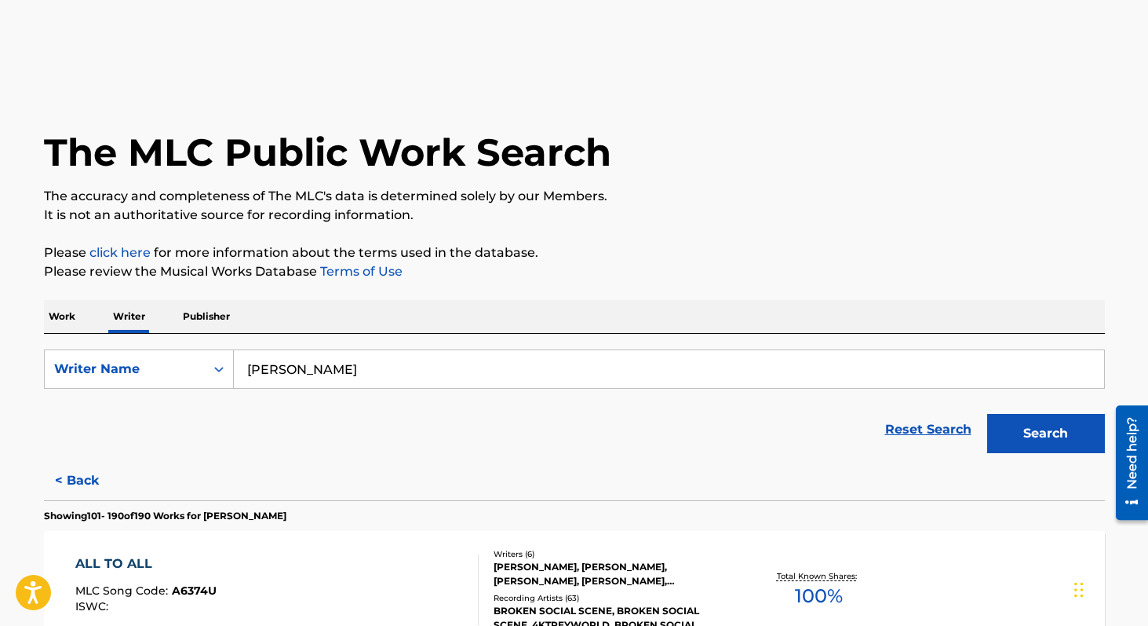
click at [372, 368] on input "brendan canning" at bounding box center [669, 369] width 870 height 38
type input "joshua michael carter"
click at [987, 414] on button "Search" at bounding box center [1046, 433] width 118 height 39
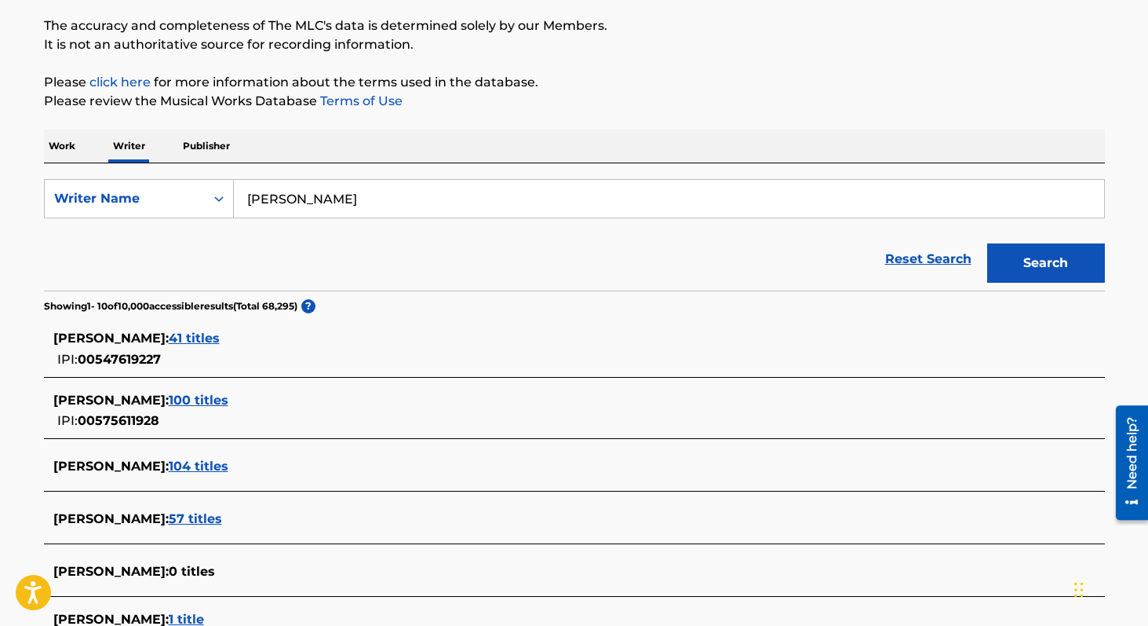
scroll to position [189, 0]
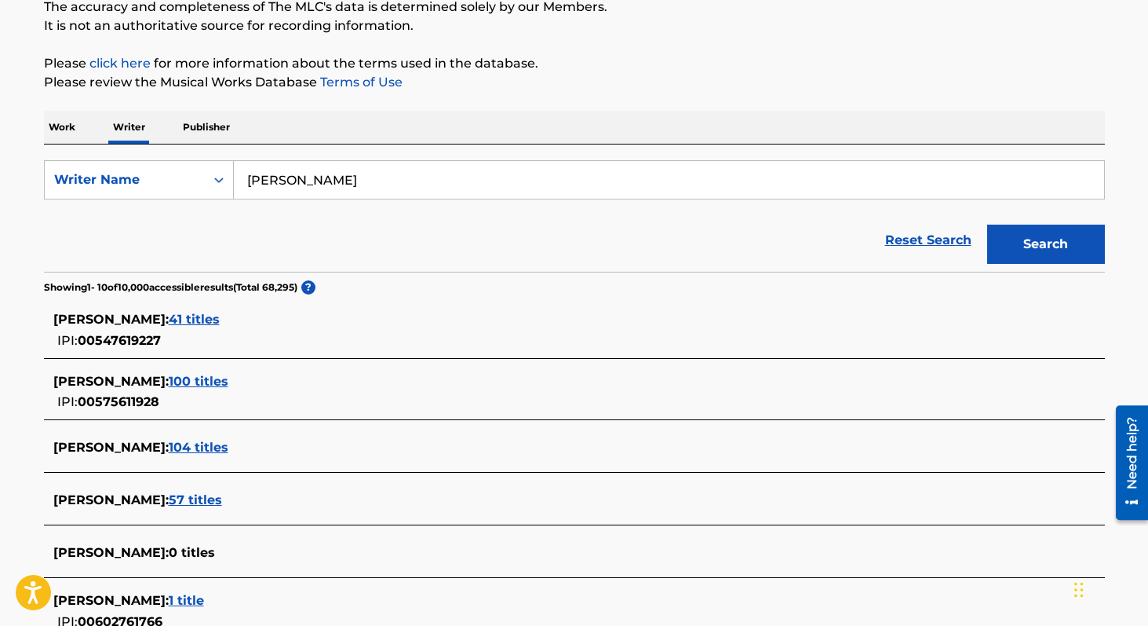
click at [228, 384] on span "100 titles" at bounding box center [199, 381] width 60 height 15
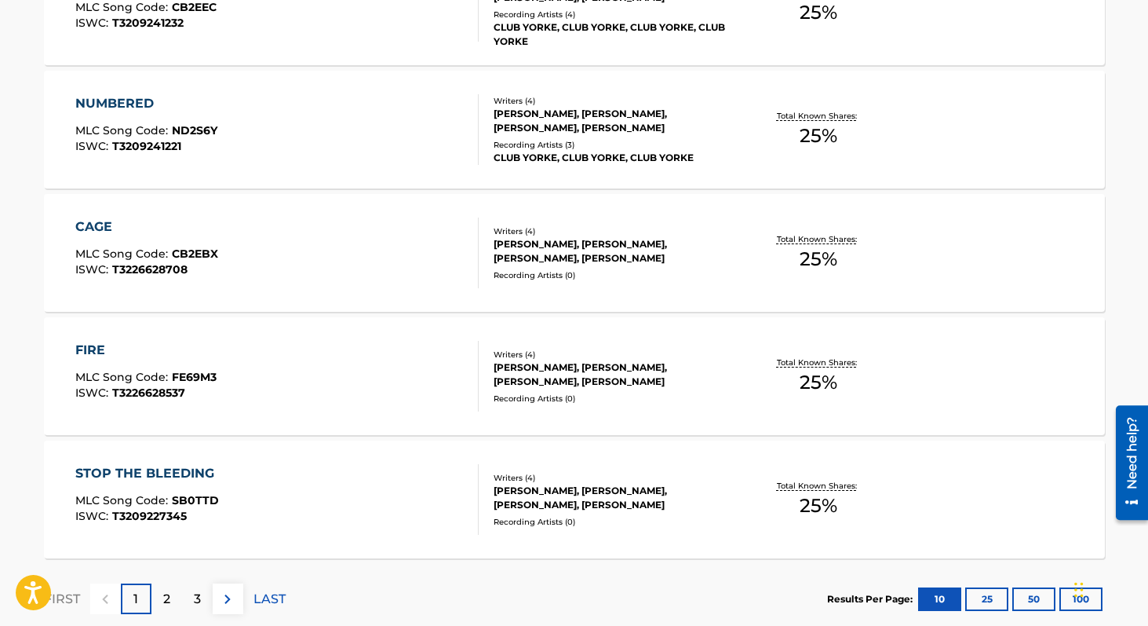
scroll to position [1296, 0]
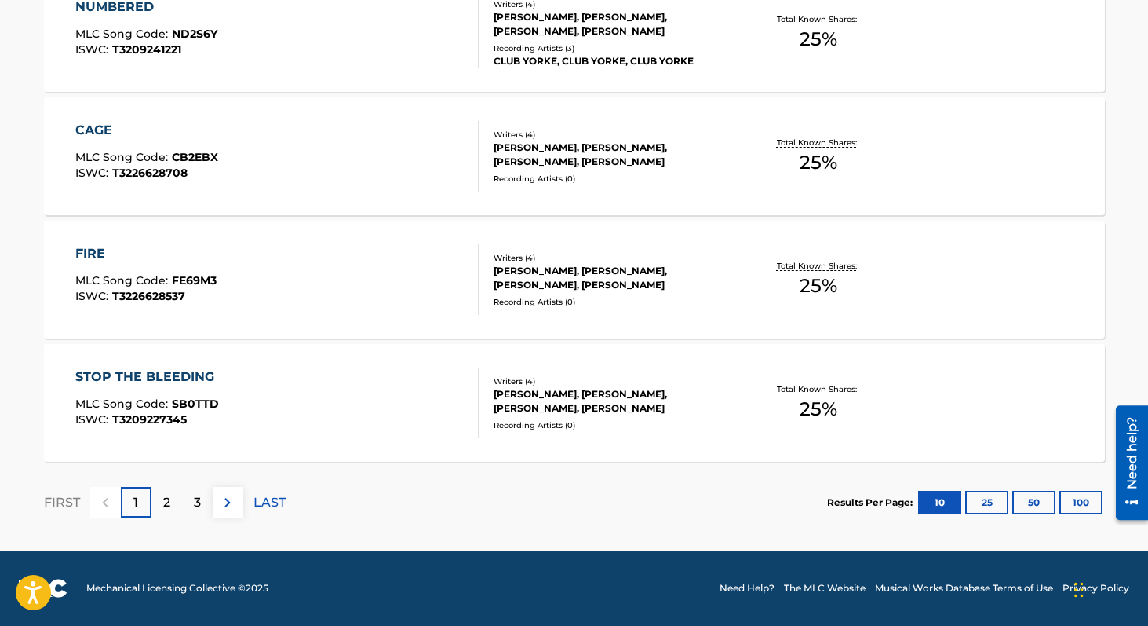
click at [1081, 502] on button "100" at bounding box center [1081, 503] width 43 height 24
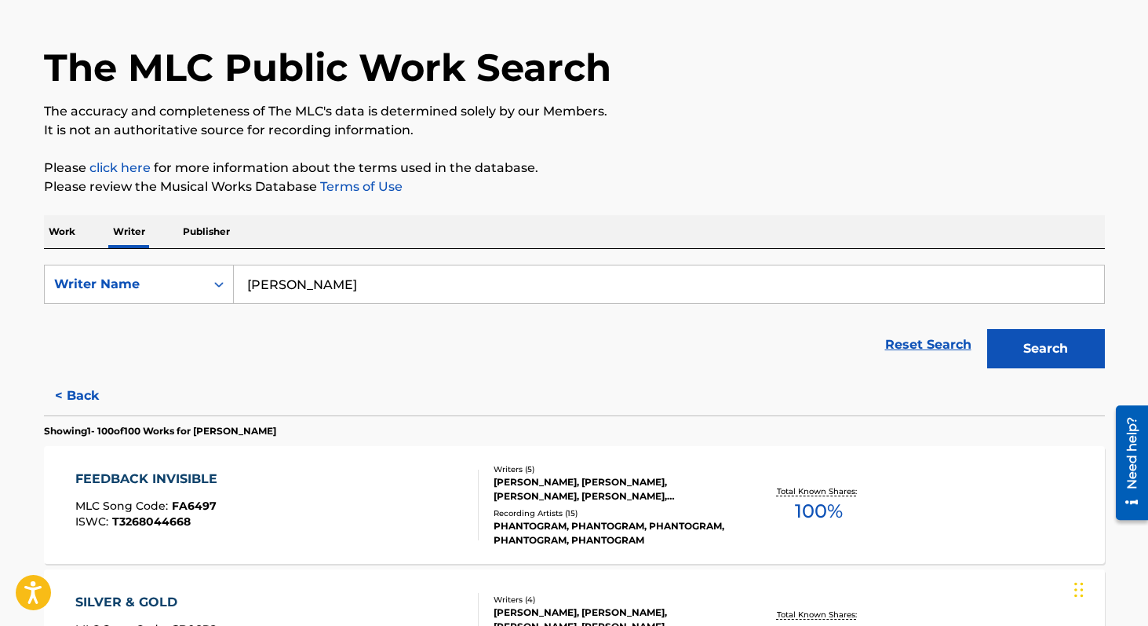
scroll to position [0, 0]
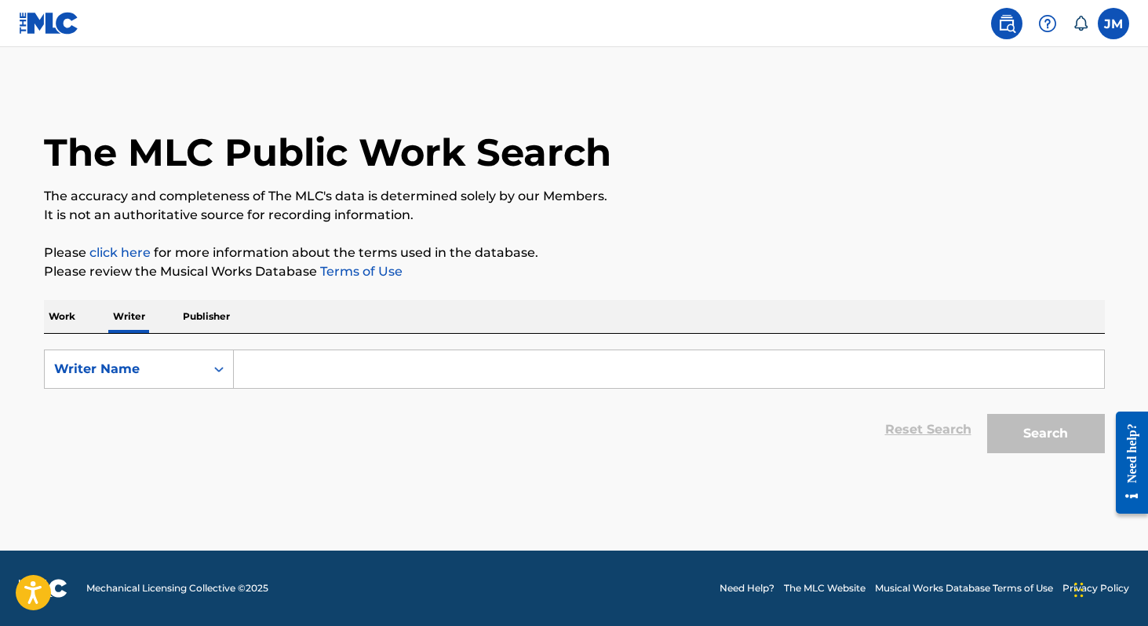
click at [319, 370] on input "Search Form" at bounding box center [669, 369] width 870 height 38
click at [301, 370] on input "Search Form" at bounding box center [669, 369] width 870 height 38
